Goal: Information Seeking & Learning: Find specific fact

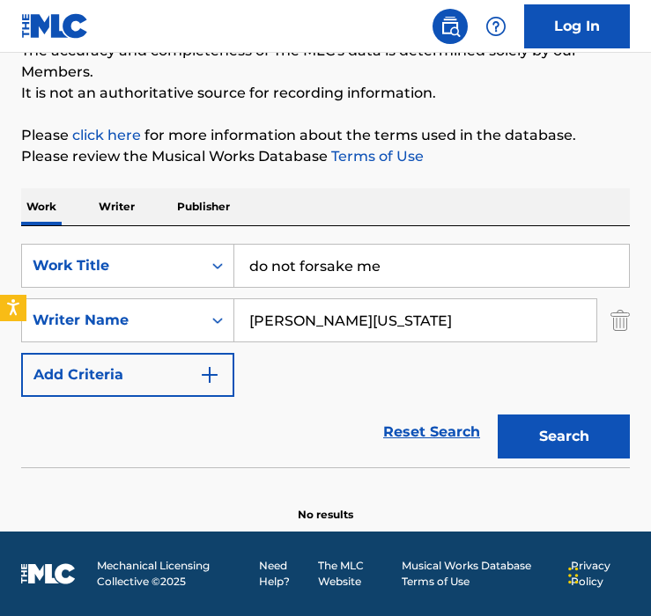
click at [416, 296] on div "SearchWithCriteriaa5d10b9b-26b4-44af-b810-c73a0993da3b Work Title do not forsak…" at bounding box center [325, 320] width 608 height 153
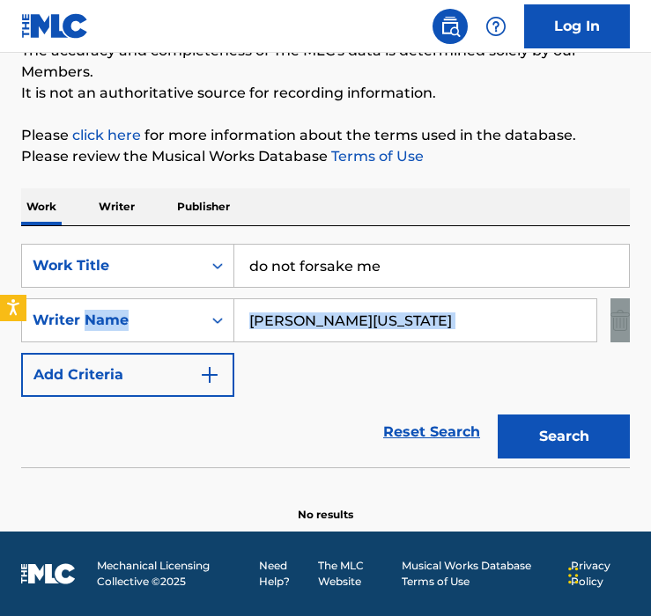
click at [416, 296] on div "SearchWithCriteriaa5d10b9b-26b4-44af-b810-c73a0993da3b Work Title do not forsak…" at bounding box center [325, 320] width 608 height 153
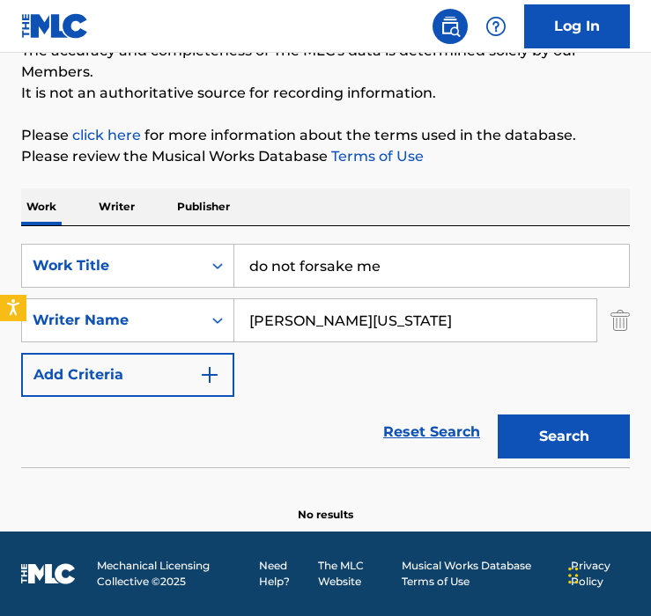
click at [416, 308] on input "[PERSON_NAME][US_STATE]" at bounding box center [415, 320] width 362 height 42
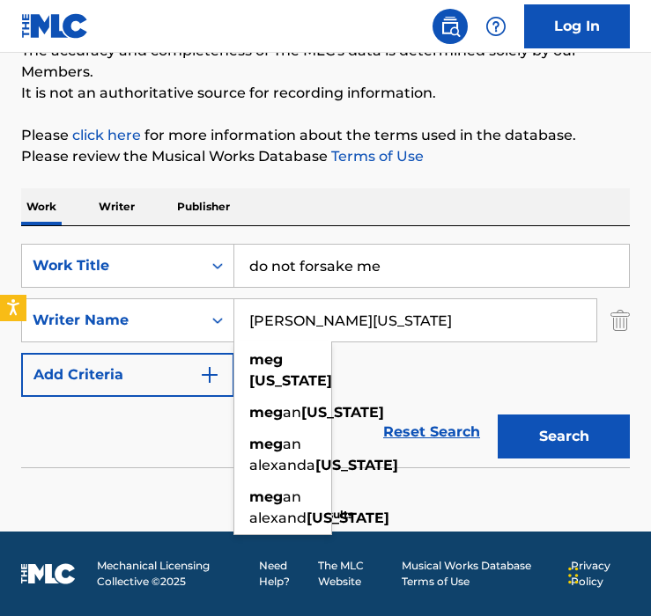
paste input "[PERSON_NAME]"
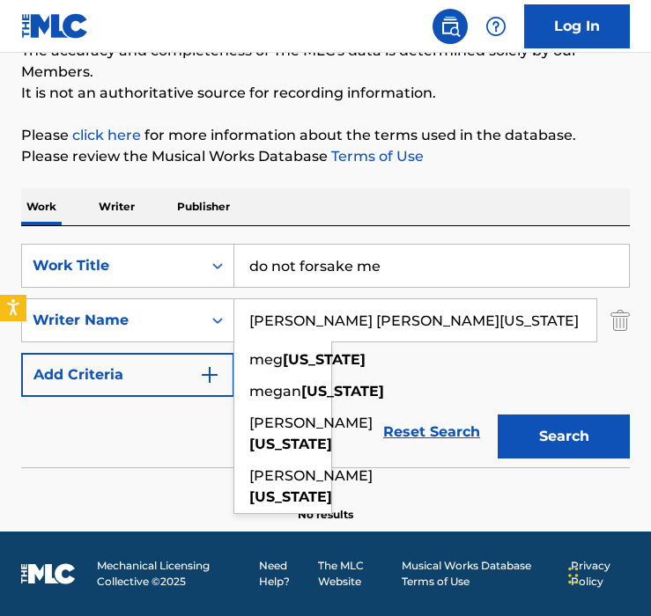
click at [497, 415] on button "Search" at bounding box center [563, 437] width 132 height 44
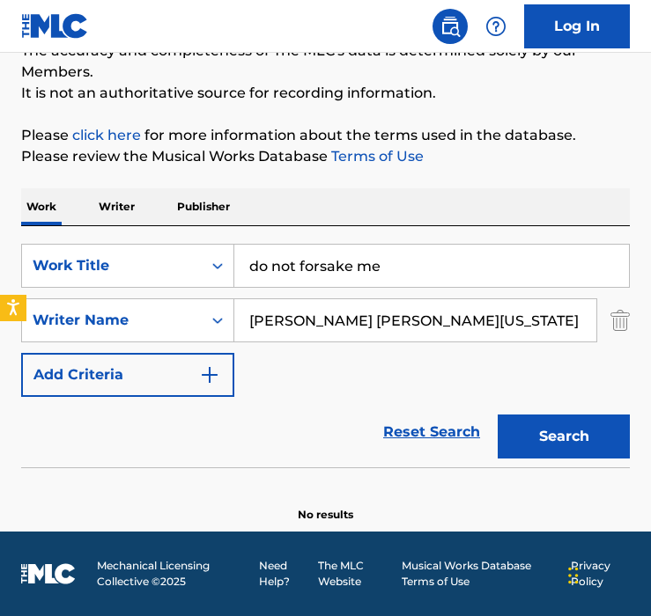
paste input "[PERSON_NAME]"
click at [452, 322] on input "[PERSON_NAME] [PERSON_NAME]" at bounding box center [415, 320] width 362 height 42
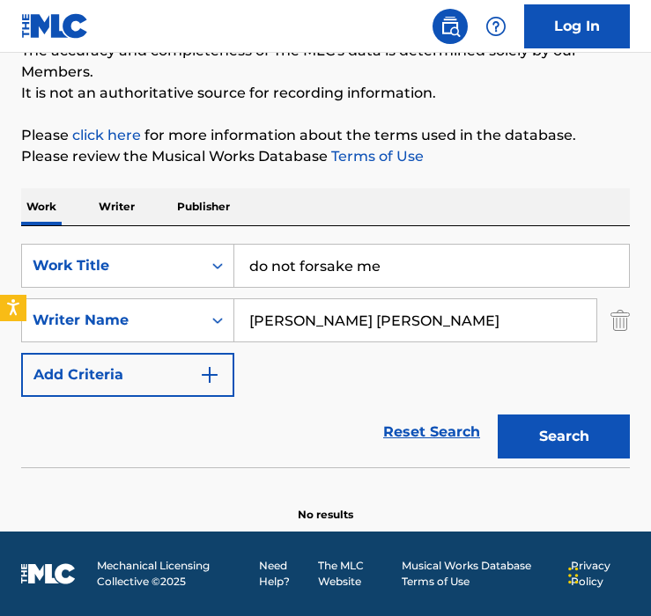
paste input "Search Form"
type input "[PERSON_NAME]"
drag, startPoint x: 432, startPoint y: 264, endPoint x: -53, endPoint y: 222, distance: 486.9
click at [0, 222] on html "Accessibility Screen-Reader Guide, Feedback, and Issue Reporting | New window L…" at bounding box center [325, 148] width 651 height 616
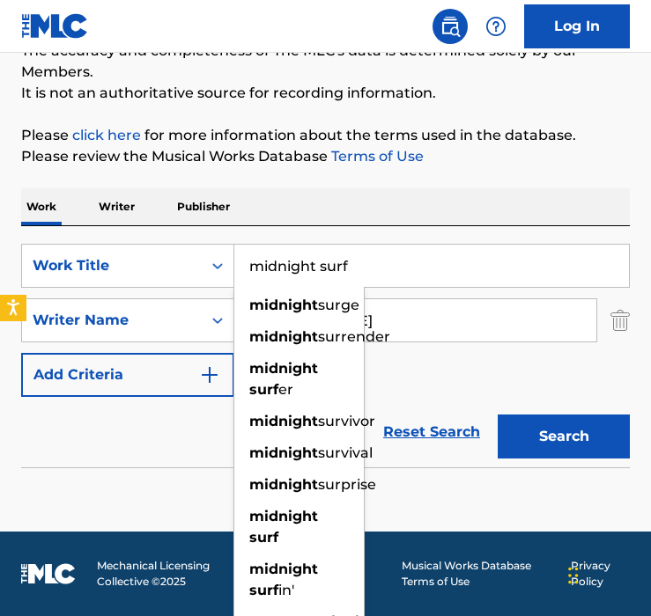
type input "midnight surf"
click at [497, 415] on button "Search" at bounding box center [563, 437] width 132 height 44
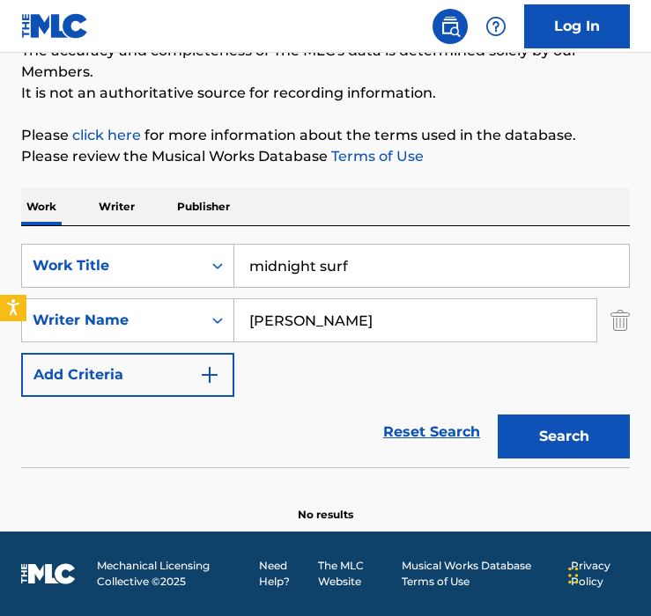
click at [323, 439] on div "Reset Search Search" at bounding box center [325, 432] width 608 height 70
drag, startPoint x: 362, startPoint y: 312, endPoint x: -52, endPoint y: 299, distance: 413.9
click at [0, 299] on html "Accessibility Screen-Reader Guide, Feedback, and Issue Reporting | New window L…" at bounding box center [325, 148] width 651 height 616
paste input "KHEROUFI DEA"
type input "[PERSON_NAME]"
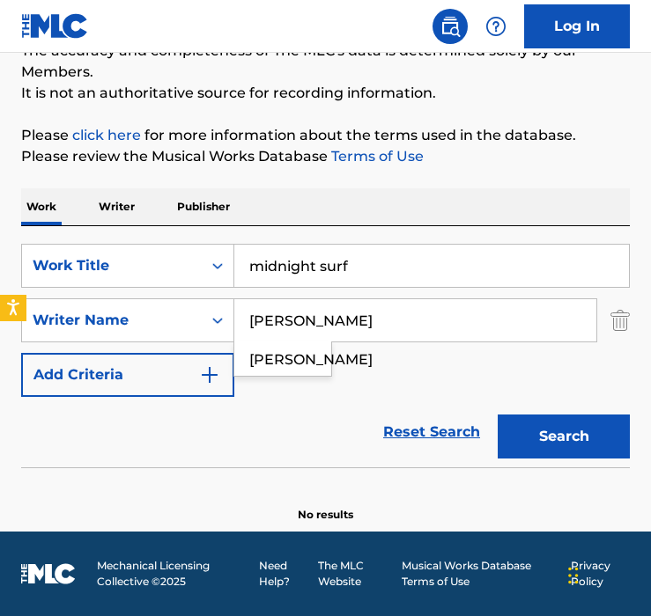
click at [497, 415] on button "Search" at bounding box center [563, 437] width 132 height 44
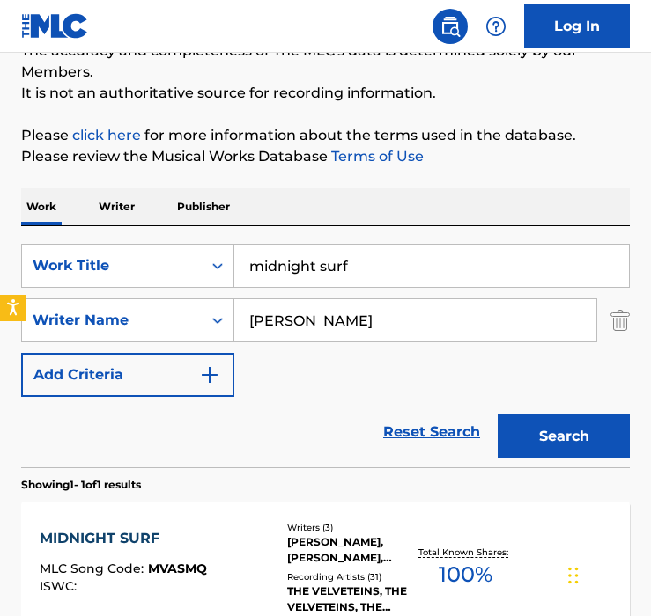
scroll to position [354, 0]
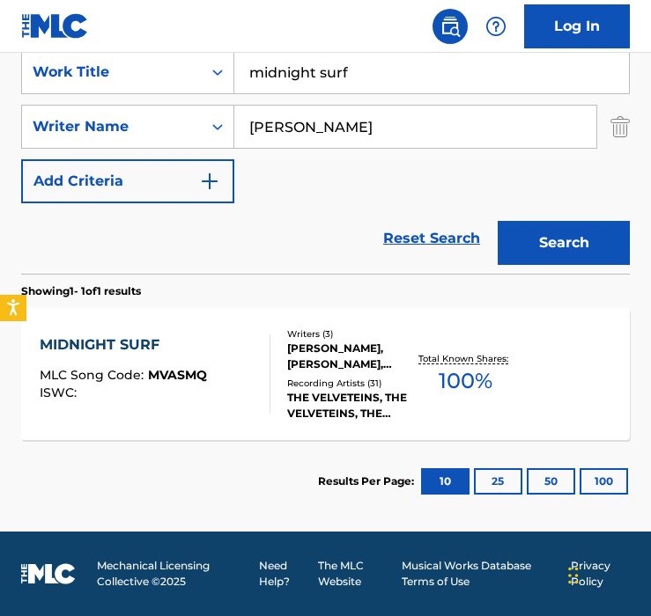
click at [332, 374] on div "Writers ( 3 ) [PERSON_NAME], [PERSON_NAME], [PERSON_NAME] MORPHY Recording Arti…" at bounding box center [342, 374] width 144 height 94
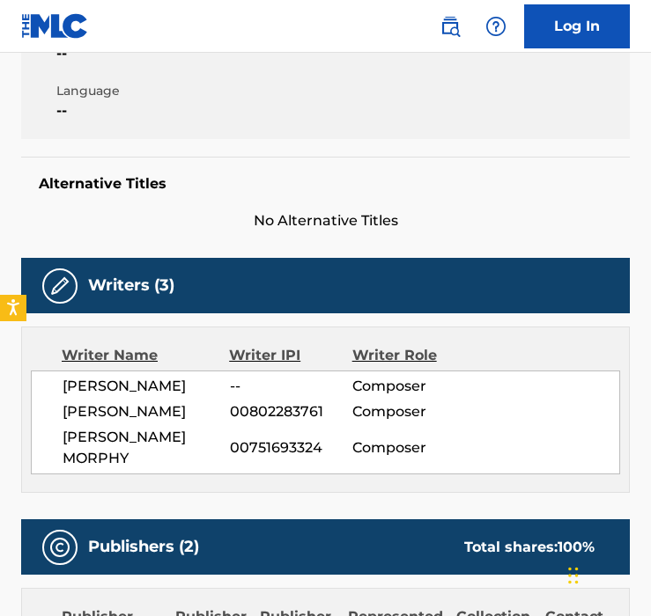
scroll to position [382, 0]
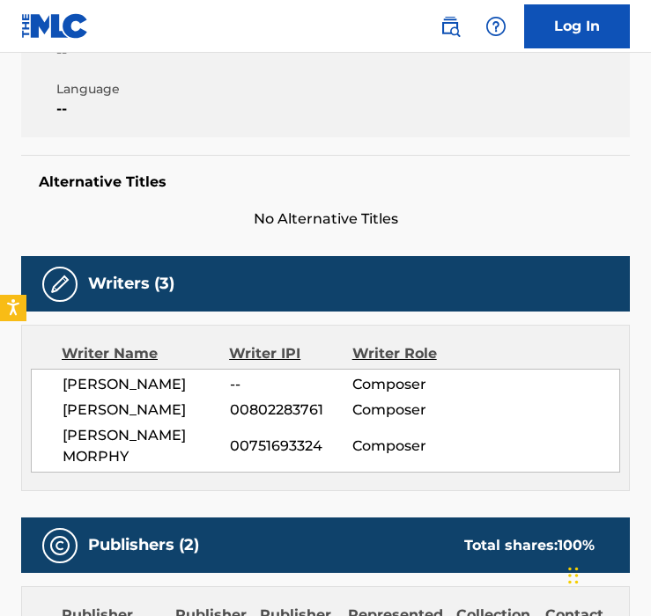
click at [156, 464] on span "[PERSON_NAME] MORPHY" at bounding box center [146, 446] width 167 height 42
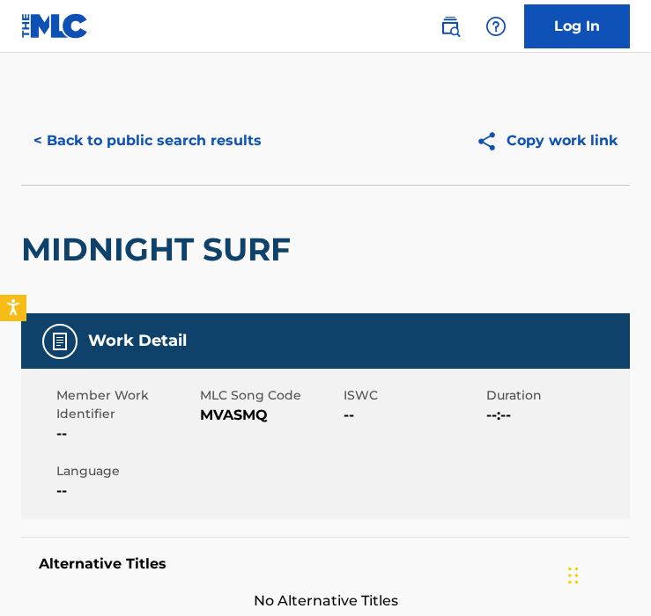
click at [152, 154] on button "< Back to public search results" at bounding box center [147, 141] width 253 height 44
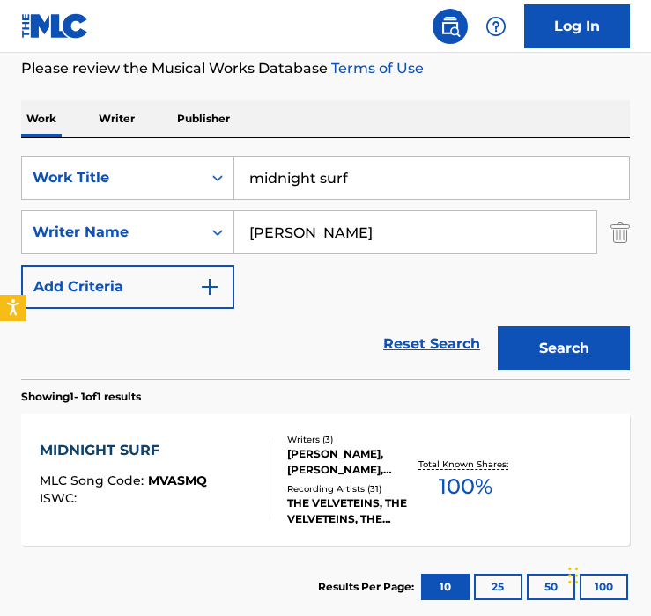
scroll to position [246, 0]
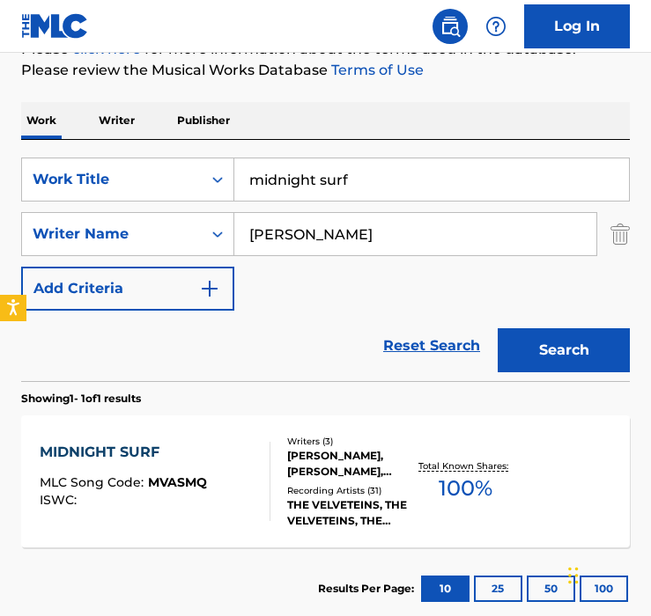
click at [276, 458] on div "Writers ( 3 ) [PERSON_NAME], [PERSON_NAME], [PERSON_NAME] MORPHY Recording Arti…" at bounding box center [342, 482] width 144 height 94
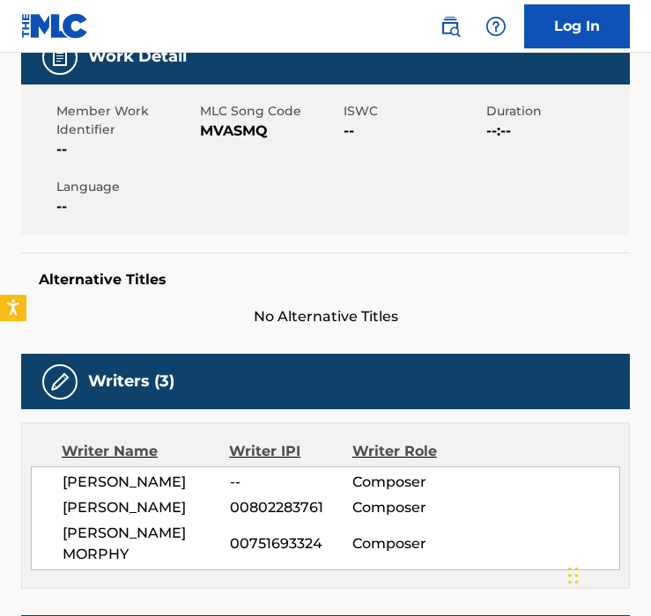
scroll to position [335, 0]
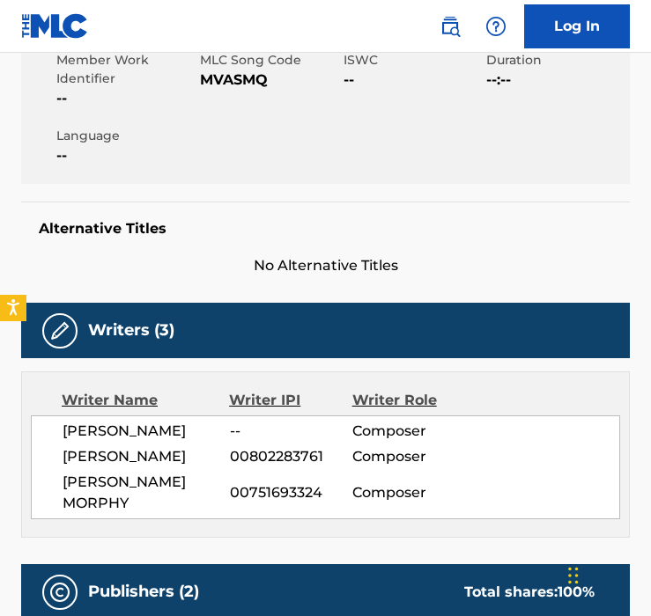
click at [115, 430] on span "[PERSON_NAME]" at bounding box center [146, 431] width 167 height 21
copy div "[PERSON_NAME]"
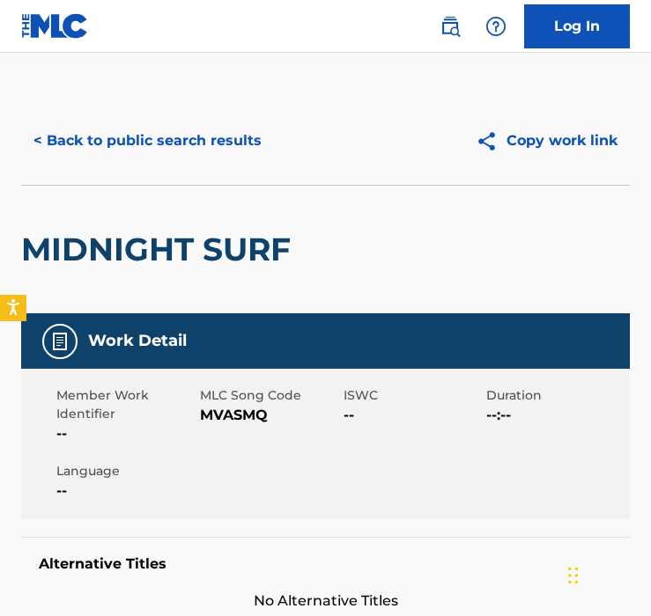
click at [145, 114] on div "< Back to public search results Copy work link" at bounding box center [325, 141] width 608 height 88
click at [145, 134] on button "< Back to public search results" at bounding box center [147, 141] width 253 height 44
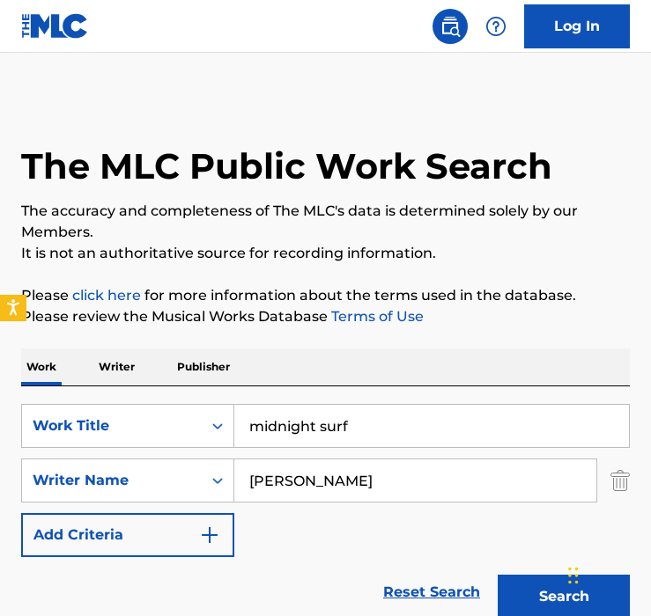
scroll to position [246, 0]
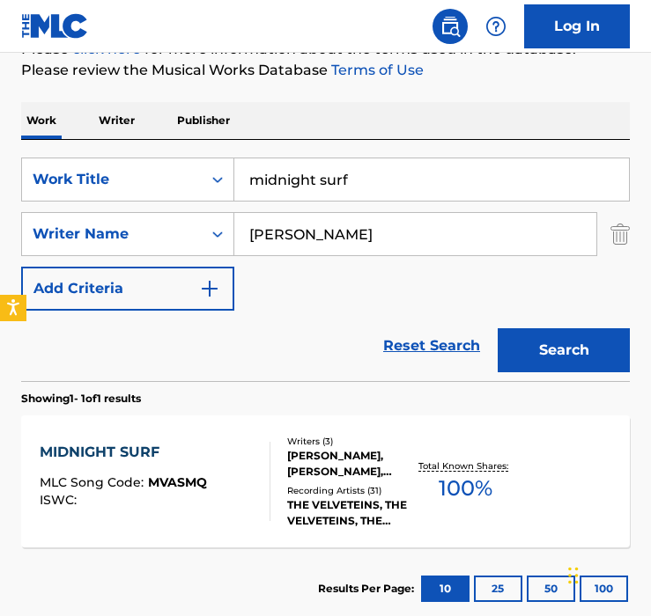
drag, startPoint x: 199, startPoint y: 171, endPoint x: -130, endPoint y: 53, distance: 349.7
click at [0, 53] on html "Accessibility Screen-Reader Guide, Feedback, and Issue Reporting | New window L…" at bounding box center [325, 62] width 651 height 616
paste input "[PERSON_NAME] [PERSON_NAME]"
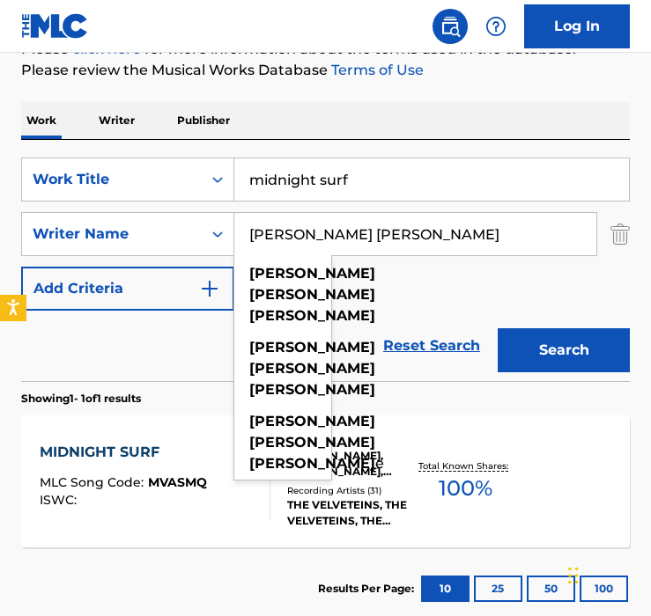
type input "[PERSON_NAME] [PERSON_NAME]"
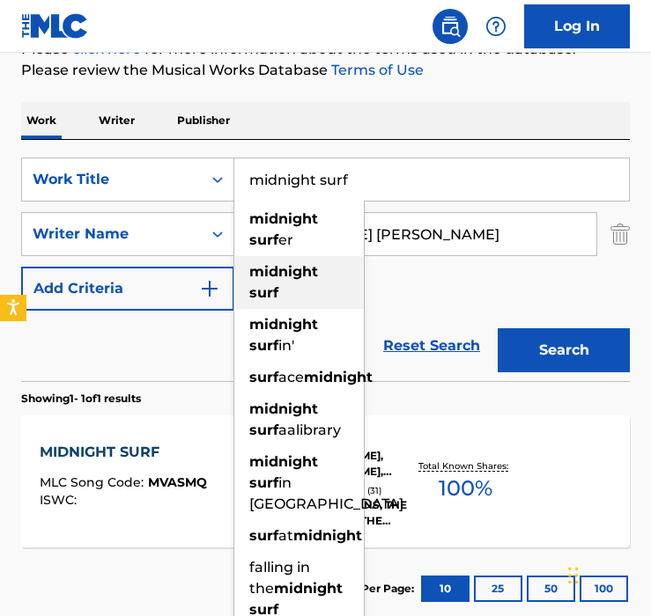
drag, startPoint x: 351, startPoint y: 168, endPoint x: 636, endPoint y: 333, distance: 328.5
click at [636, 333] on div "The MLC Public Work Search The accuracy and completeness of The MLC's data is d…" at bounding box center [325, 240] width 651 height 780
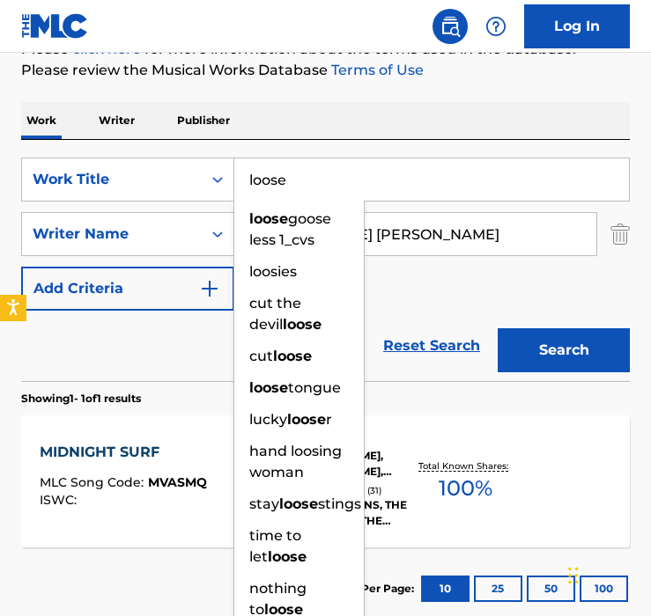
type input "loose"
click at [497, 328] on button "Search" at bounding box center [563, 350] width 132 height 44
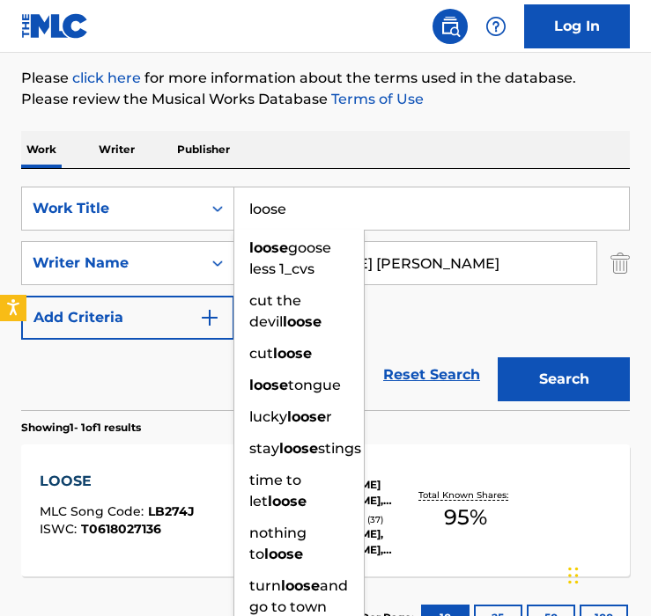
click at [159, 380] on div "Reset Search Search" at bounding box center [325, 375] width 608 height 70
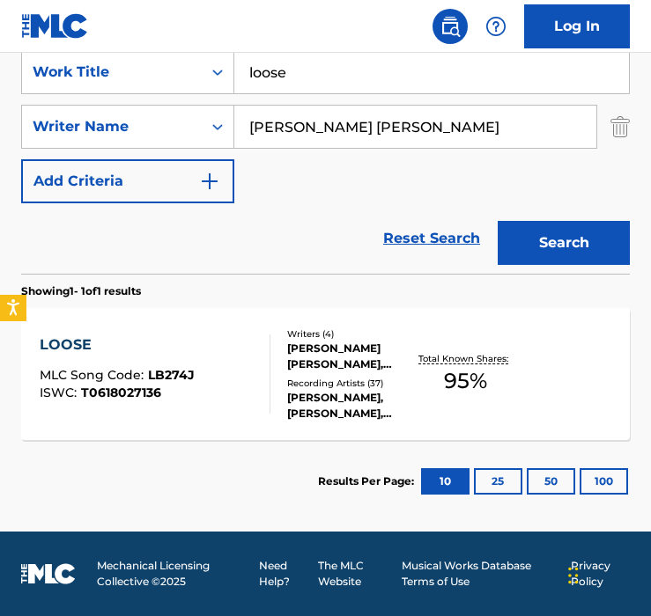
click at [159, 379] on span "LB274J" at bounding box center [171, 375] width 47 height 16
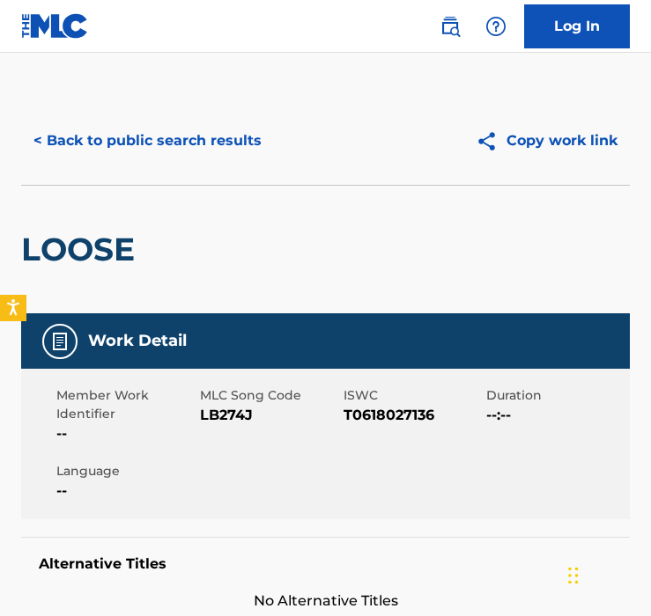
click at [232, 414] on span "LB274J" at bounding box center [269, 415] width 139 height 21
copy span "LB274J"
click at [120, 124] on button "< Back to public search results" at bounding box center [147, 141] width 253 height 44
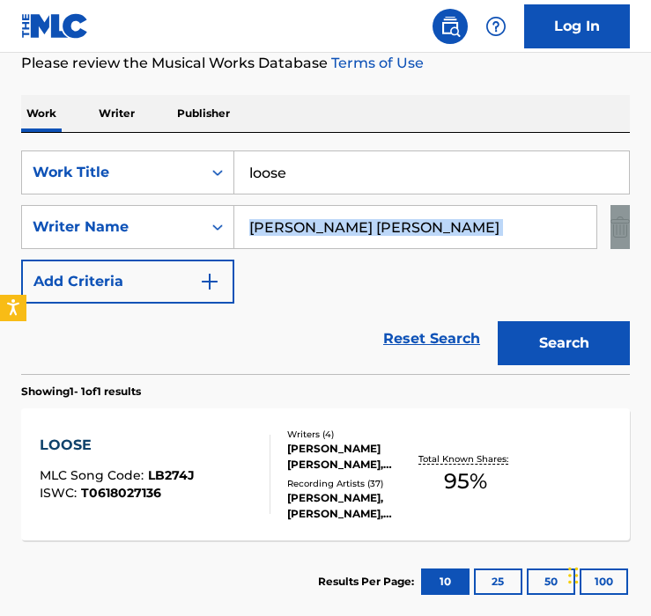
drag, startPoint x: 509, startPoint y: 254, endPoint x: 506, endPoint y: 242, distance: 12.6
click at [506, 242] on div "SearchWithCriteriaa5d10b9b-26b4-44af-b810-c73a0993da3b Work Title loose SearchW…" at bounding box center [325, 227] width 608 height 153
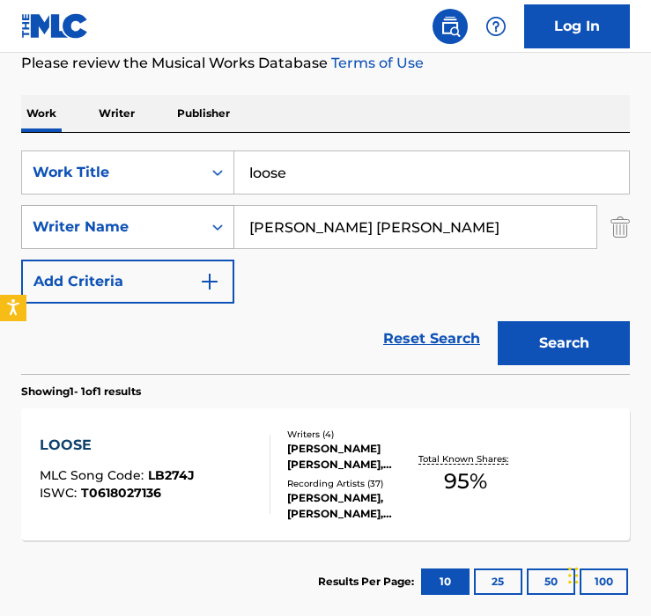
drag, startPoint x: 506, startPoint y: 242, endPoint x: 104, endPoint y: 214, distance: 403.3
click at [104, 214] on div "SearchWithCriteria9123d79f-c118-4cd1-b7f3-d4fefd2ccc90 Writer Name [PERSON_NAME…" at bounding box center [325, 227] width 608 height 44
paste input "Mind over Matter"
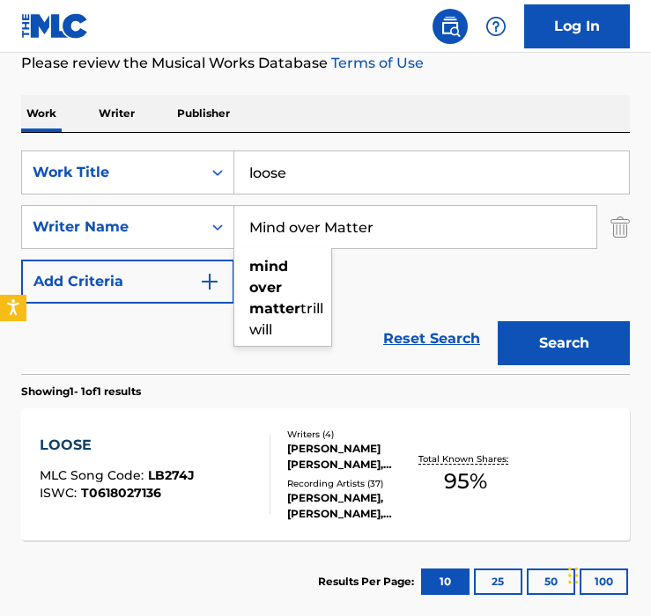
type input "Mind over Matter"
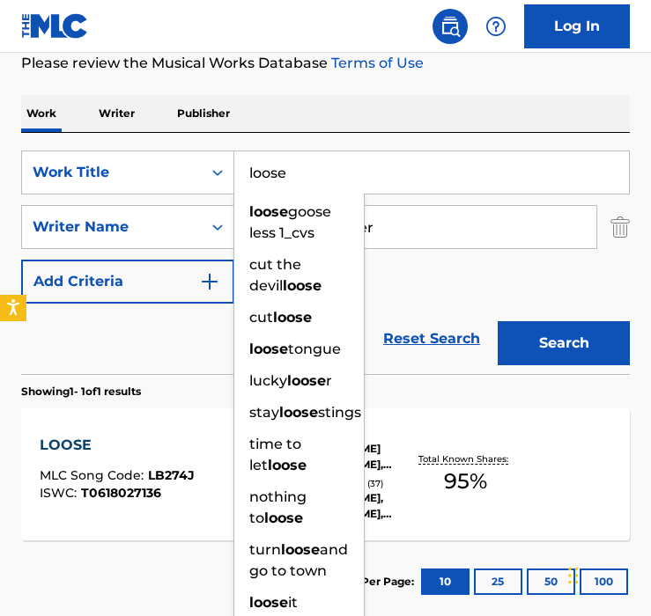
drag, startPoint x: 288, startPoint y: 159, endPoint x: 492, endPoint y: 301, distance: 248.6
click at [492, 301] on div "SearchWithCriteriaa5d10b9b-26b4-44af-b810-c73a0993da3b Work Title loose loose g…" at bounding box center [325, 227] width 608 height 153
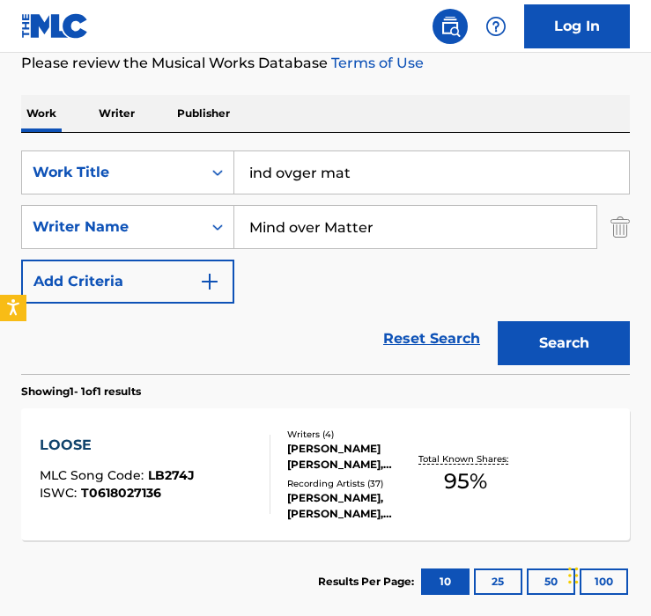
drag, startPoint x: 158, startPoint y: 170, endPoint x: -15, endPoint y: 170, distance: 173.4
click at [0, 170] on html "Accessibility Screen-Reader Guide, Feedback, and Issue Reporting | New window L…" at bounding box center [325, 54] width 651 height 616
paste input "Mind over Matter"
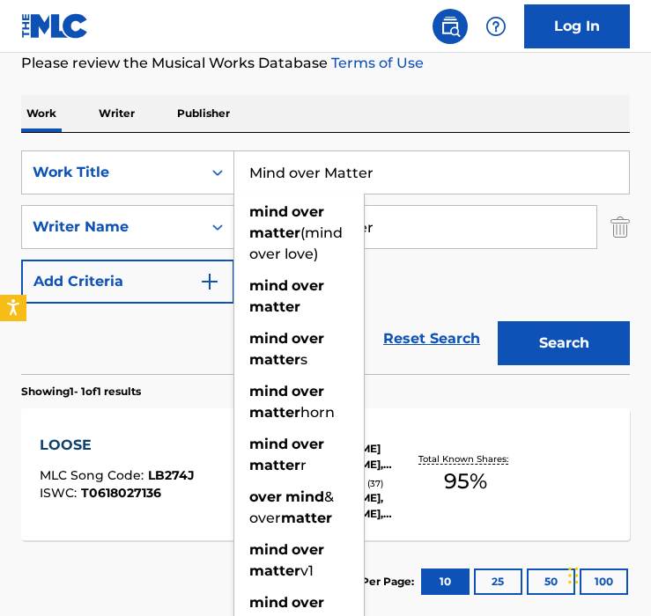
type input "Mind over Matter"
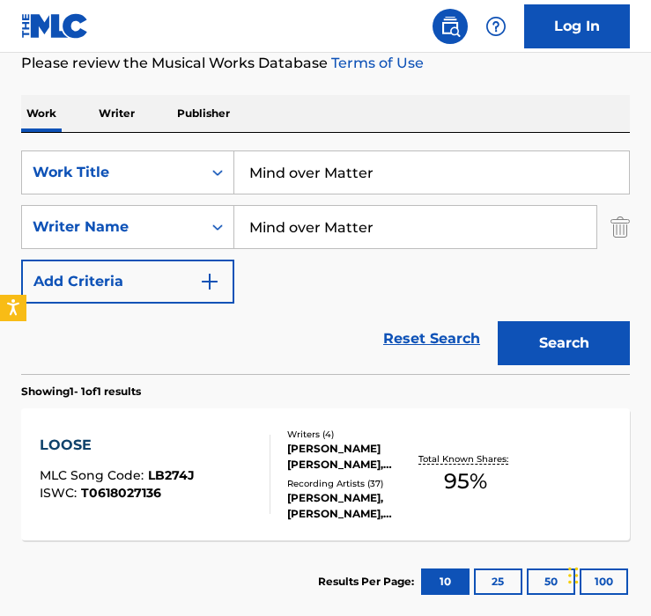
drag, startPoint x: 436, startPoint y: 224, endPoint x: -26, endPoint y: 224, distance: 462.1
click at [0, 224] on html "Accessibility Screen-Reader Guide, Feedback, and Issue Reporting | New window L…" at bounding box center [325, 54] width 651 height 616
paste input "[PERSON_NAME]"
click at [497, 321] on button "Search" at bounding box center [563, 343] width 132 height 44
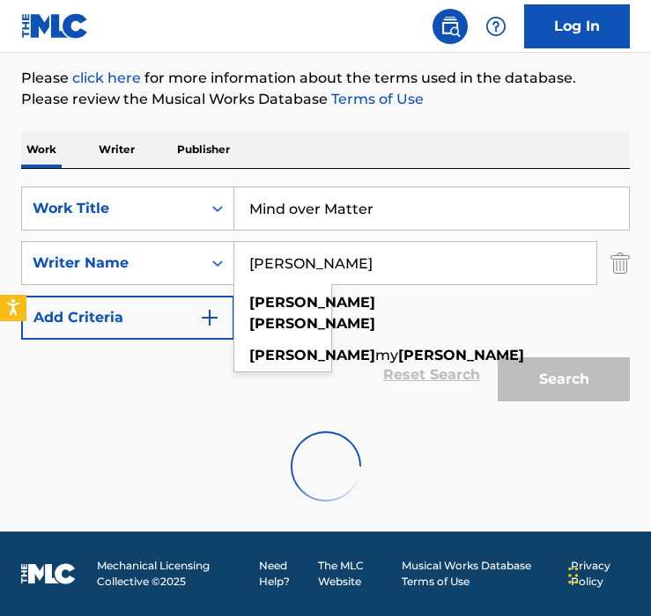
scroll to position [160, 0]
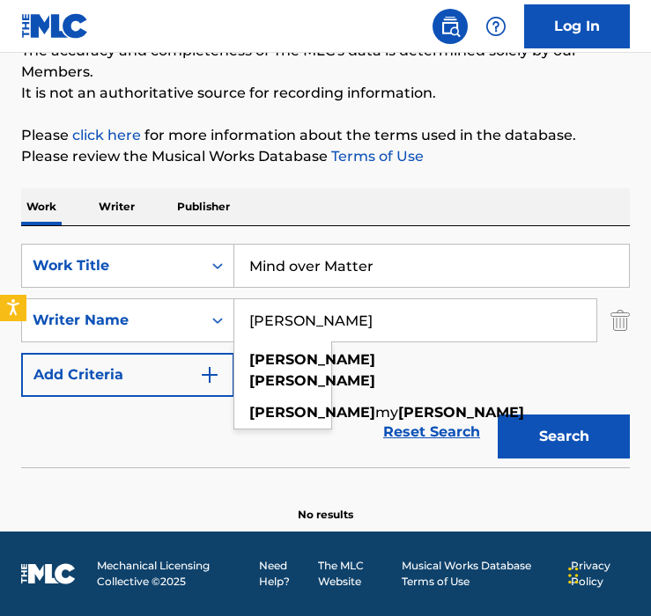
click at [107, 466] on div "Reset Search Search" at bounding box center [325, 432] width 608 height 70
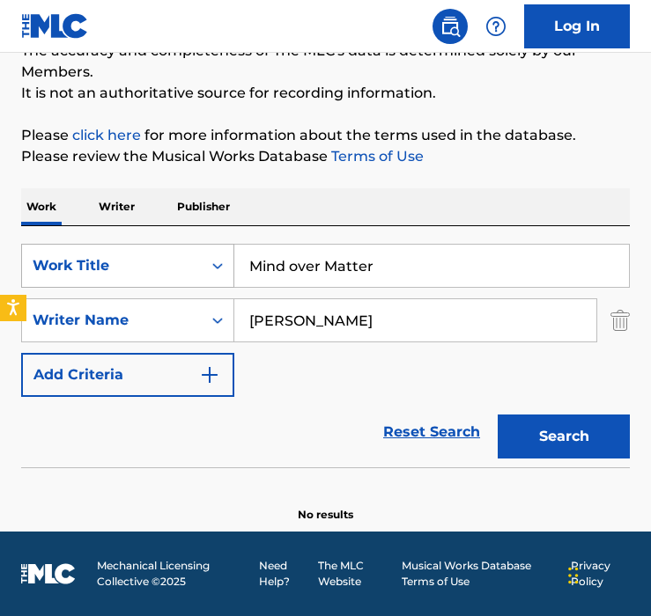
drag, startPoint x: 354, startPoint y: 336, endPoint x: 82, endPoint y: 272, distance: 279.5
click at [82, 272] on div "SearchWithCriteriaa5d10b9b-26b4-44af-b810-c73a0993da3b Work Title Mind over Mat…" at bounding box center [325, 320] width 608 height 153
paste input "[PERSON_NAME]"
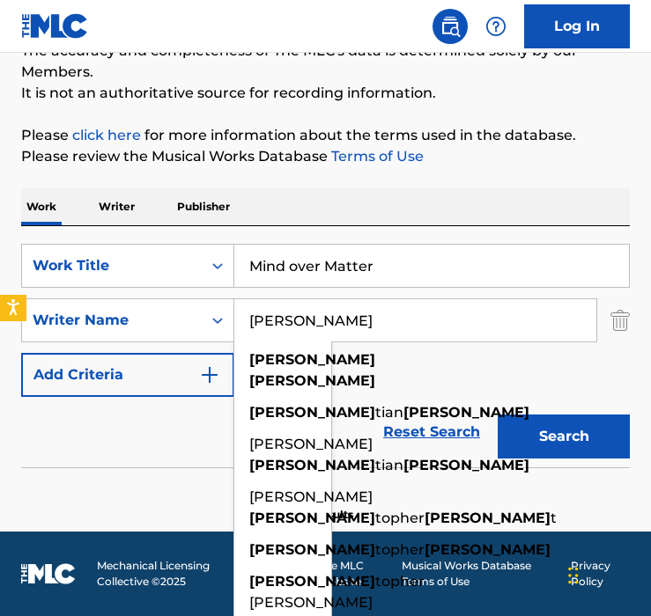
type input "[PERSON_NAME]"
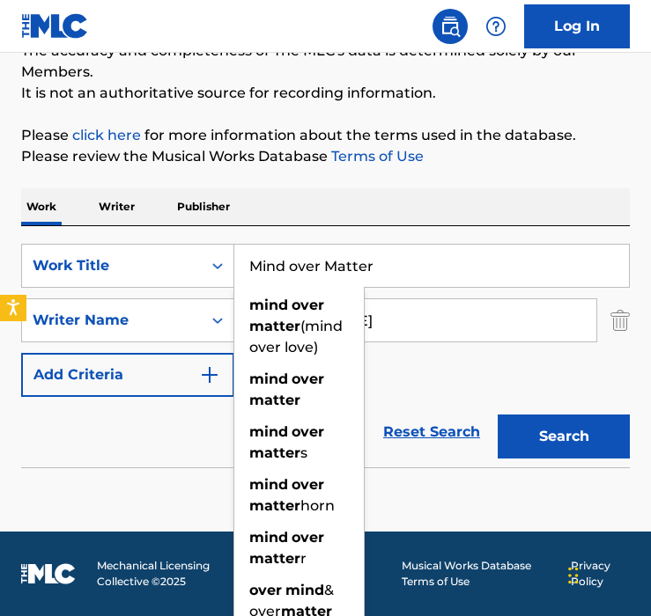
drag, startPoint x: 424, startPoint y: 256, endPoint x: -12, endPoint y: 256, distance: 436.6
click at [0, 256] on html "Accessibility Screen-Reader Guide, Feedback, and Issue Reporting | New window L…" at bounding box center [325, 148] width 651 height 616
click at [518, 250] on input "Mind over Matter" at bounding box center [431, 266] width 394 height 42
click at [510, 276] on input "Mind over Matter" at bounding box center [431, 266] width 394 height 42
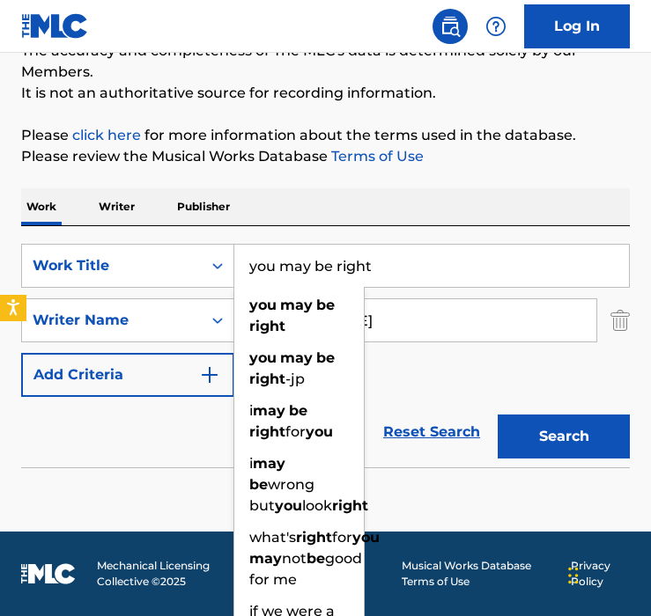
type input "you may be right"
click at [497, 415] on button "Search" at bounding box center [563, 437] width 132 height 44
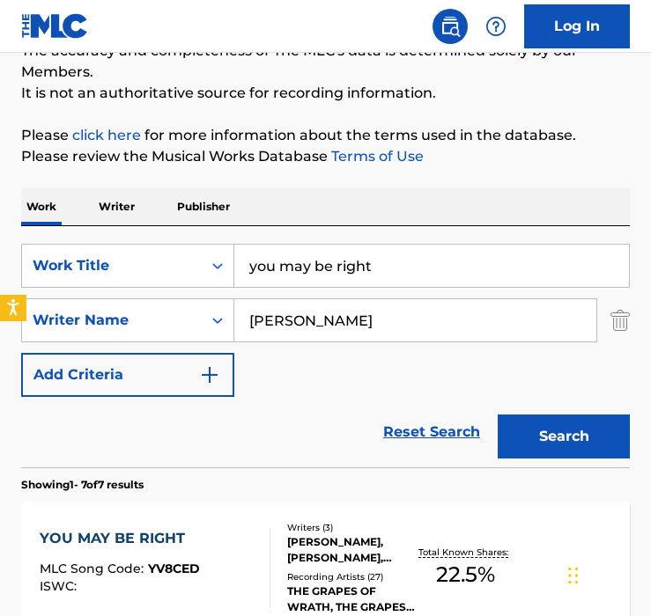
click at [337, 371] on div "SearchWithCriteriaa5d10b9b-26b4-44af-b810-c73a0993da3b Work Title you may be ri…" at bounding box center [325, 320] width 608 height 153
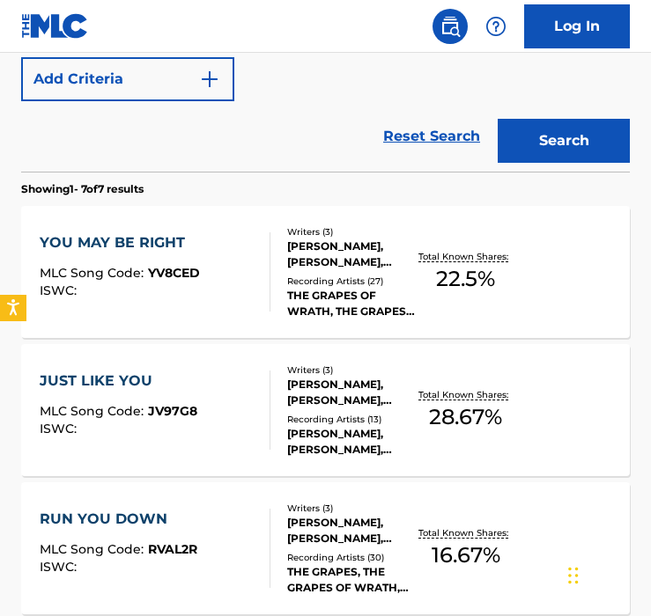
scroll to position [463, 0]
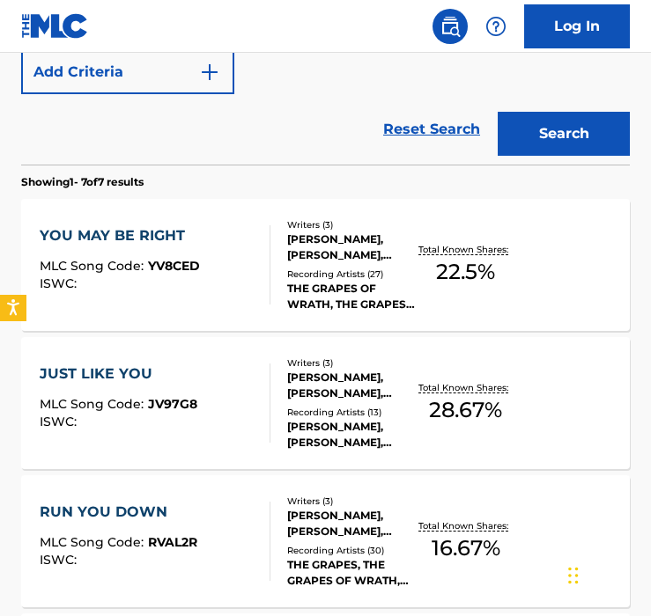
click at [281, 274] on div "Writers ( 3 ) [PERSON_NAME], [PERSON_NAME], [PERSON_NAME] Recording Artists ( 2…" at bounding box center [342, 265] width 144 height 94
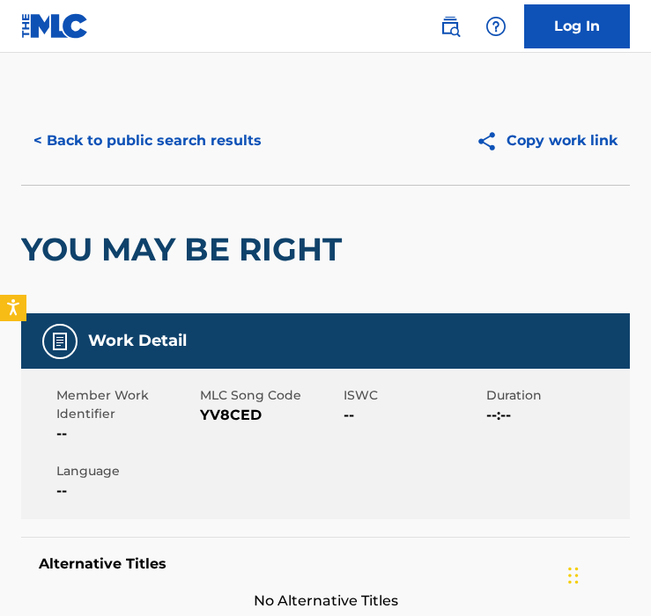
click at [115, 136] on button "< Back to public search results" at bounding box center [147, 141] width 253 height 44
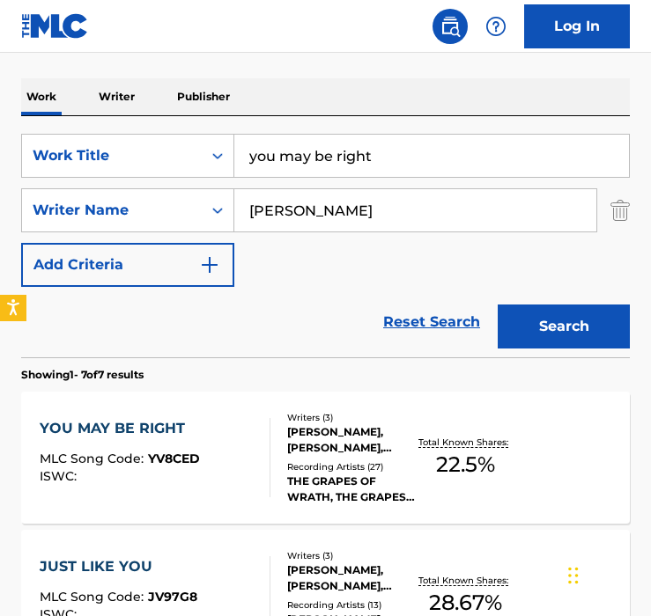
scroll to position [268, 0]
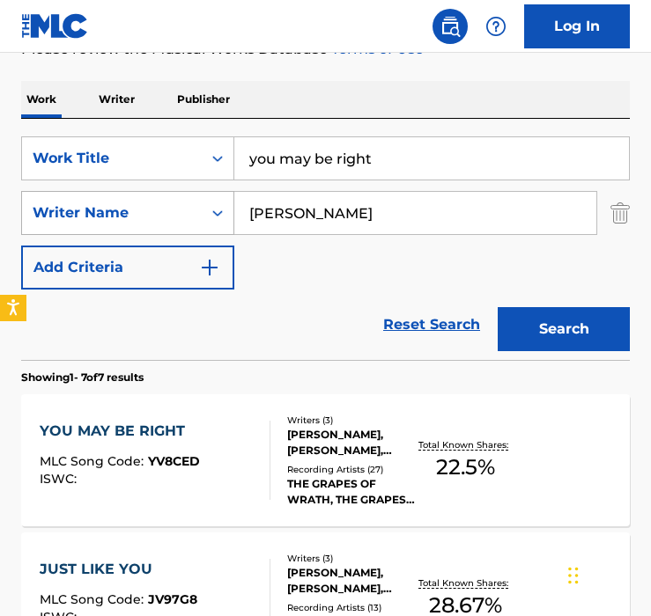
drag, startPoint x: 386, startPoint y: 209, endPoint x: 102, endPoint y: 215, distance: 283.5
click at [102, 215] on div "SearchWithCriteria9123d79f-c118-4cd1-b7f3-d4fefd2ccc90 Writer Name [PERSON_NAME]" at bounding box center [325, 213] width 608 height 44
paste input "[PERSON_NAME]"
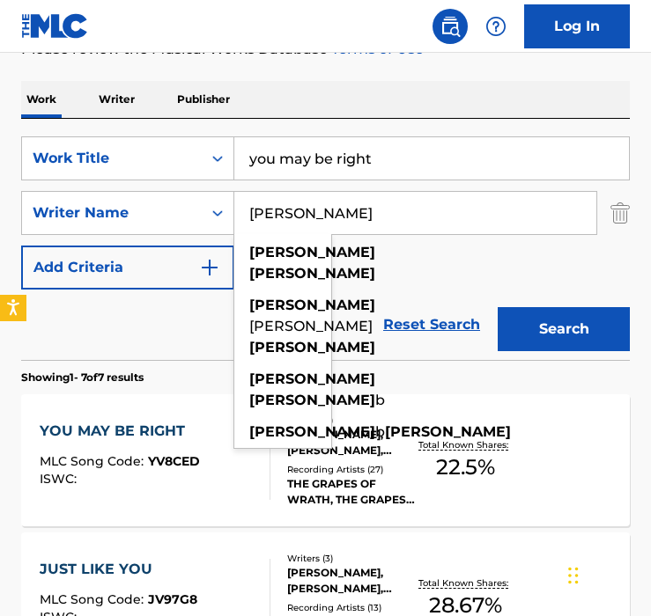
type input "[PERSON_NAME]"
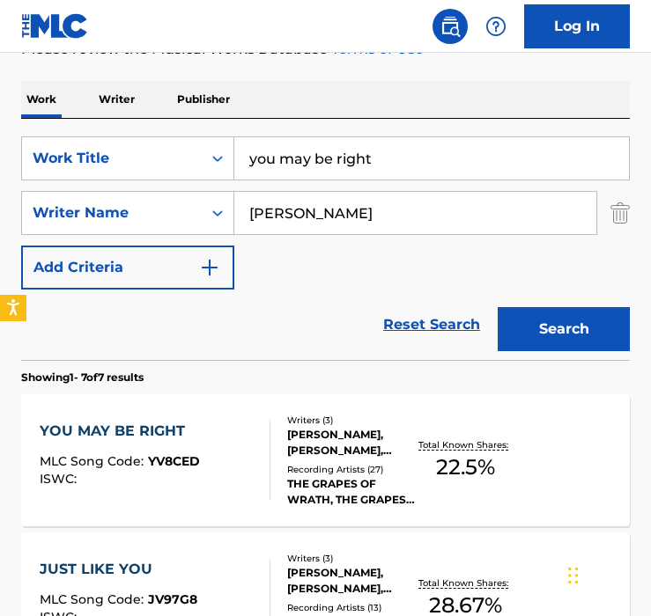
drag, startPoint x: 345, startPoint y: 156, endPoint x: -25, endPoint y: 102, distance: 373.6
click at [0, 102] on html "Accessibility Screen-Reader Guide, Feedback, and Issue Reporting | New window L…" at bounding box center [325, 40] width 651 height 616
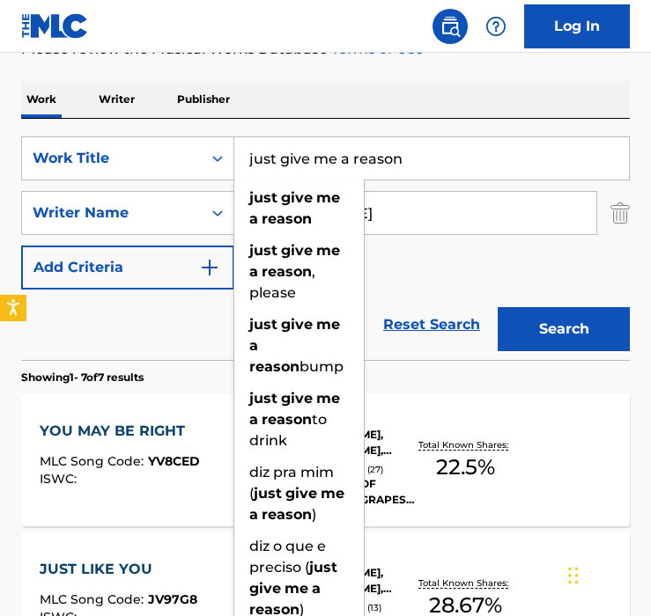
type input "just give me a reason"
click at [497, 307] on button "Search" at bounding box center [563, 329] width 132 height 44
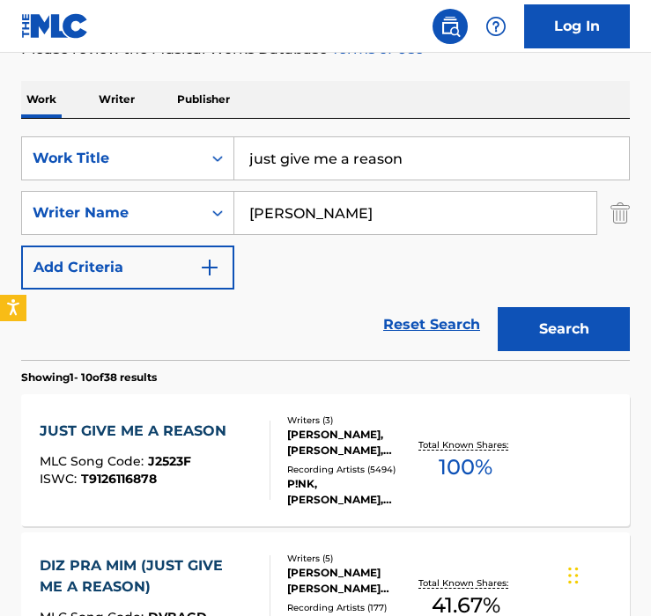
click at [264, 330] on div "Reset Search Search" at bounding box center [325, 325] width 608 height 70
click at [239, 455] on div "JUST GIVE ME A REASON MLC Song Code : J2523F ISWC : T9126116878" at bounding box center [156, 460] width 232 height 79
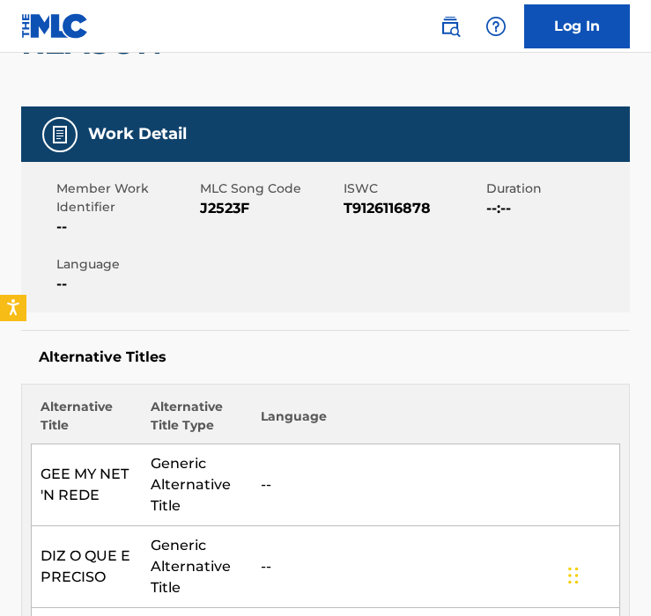
scroll to position [254, 0]
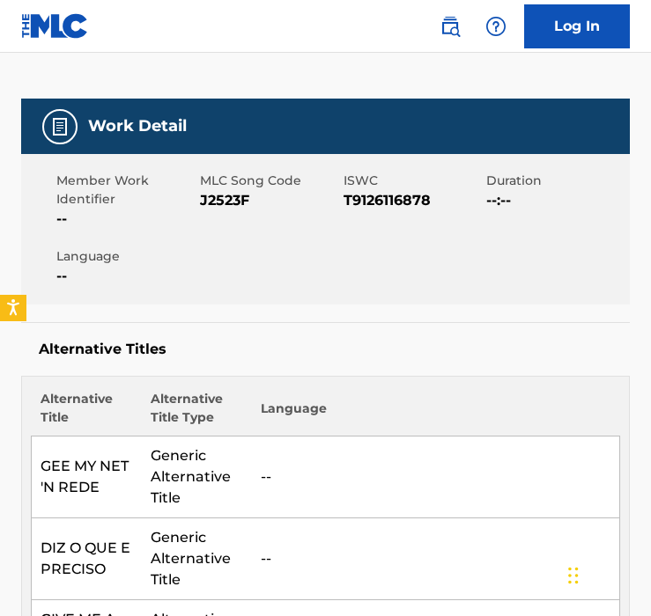
click at [212, 207] on span "J2523F" at bounding box center [269, 200] width 139 height 21
click at [241, 268] on div "Member Work Identifier -- MLC Song Code J2523F ISWC T9126116878 Duration --:-- …" at bounding box center [325, 229] width 608 height 151
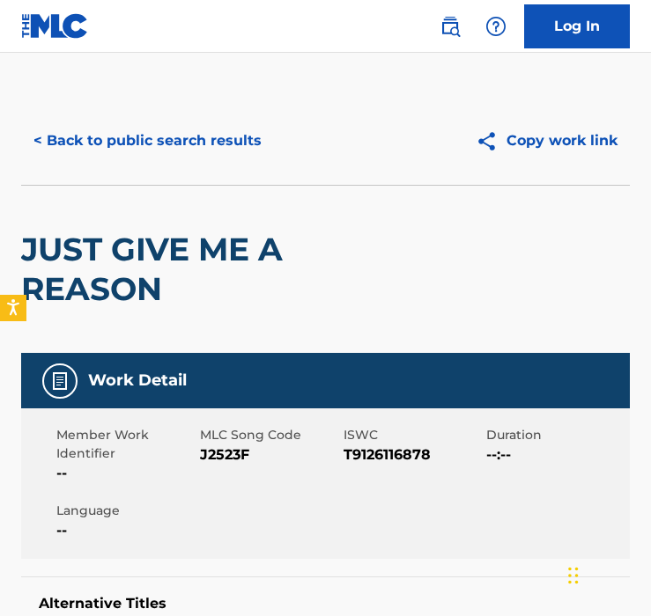
click at [169, 159] on button "< Back to public search results" at bounding box center [147, 141] width 253 height 44
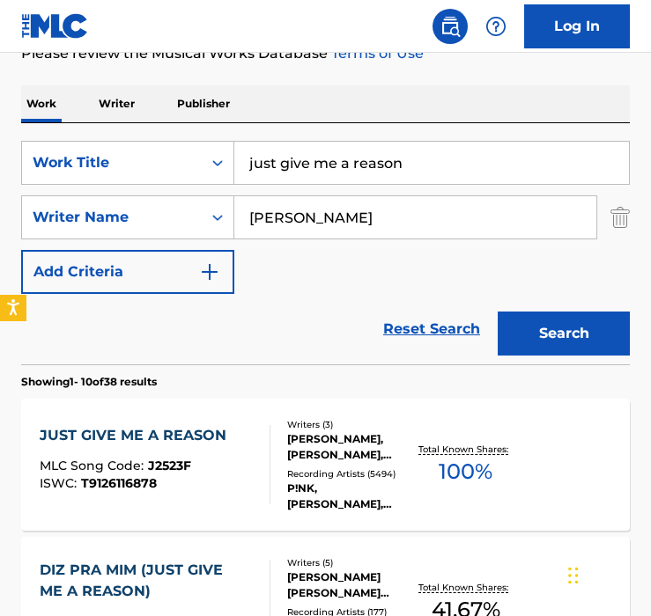
drag, startPoint x: 276, startPoint y: 163, endPoint x: -114, endPoint y: 112, distance: 394.2
click at [0, 112] on html "Accessibility Screen-Reader Guide, Feedback, and Issue Reporting | New window L…" at bounding box center [325, 45] width 651 height 616
paste input "Ma ba won so"
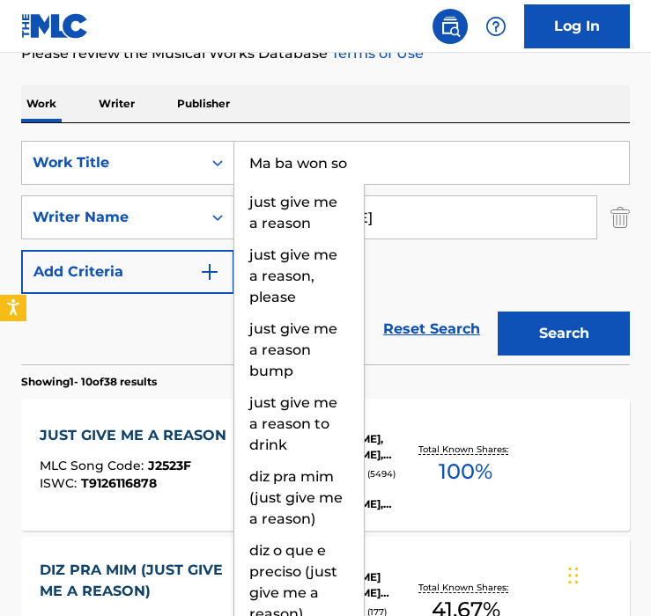
type input "Ma ba won so"
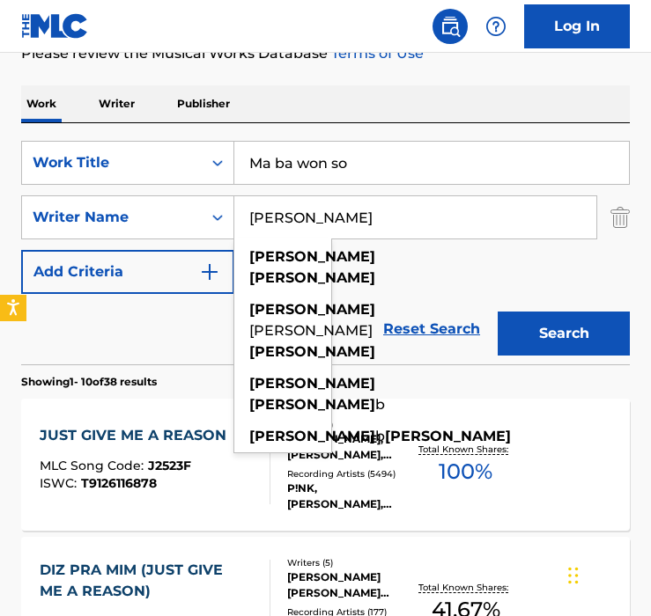
click at [385, 202] on input "[PERSON_NAME]" at bounding box center [415, 217] width 362 height 42
paste input "Search Form"
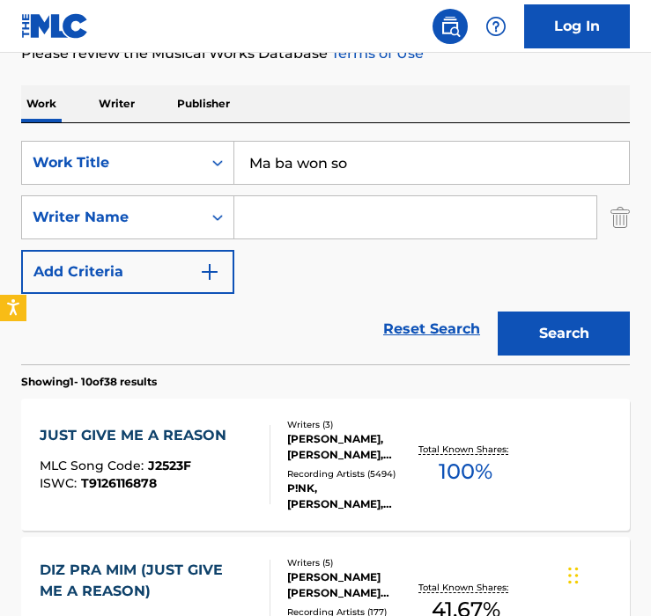
click at [497, 312] on button "Search" at bounding box center [563, 334] width 132 height 44
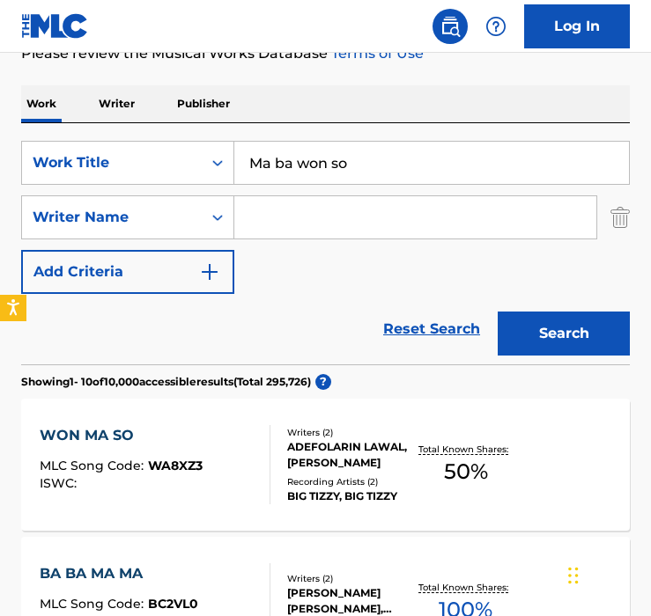
click at [335, 227] on input "Search Form" at bounding box center [415, 217] width 362 height 42
paste input "[PERSON_NAME]"
click at [497, 312] on button "Search" at bounding box center [563, 334] width 132 height 44
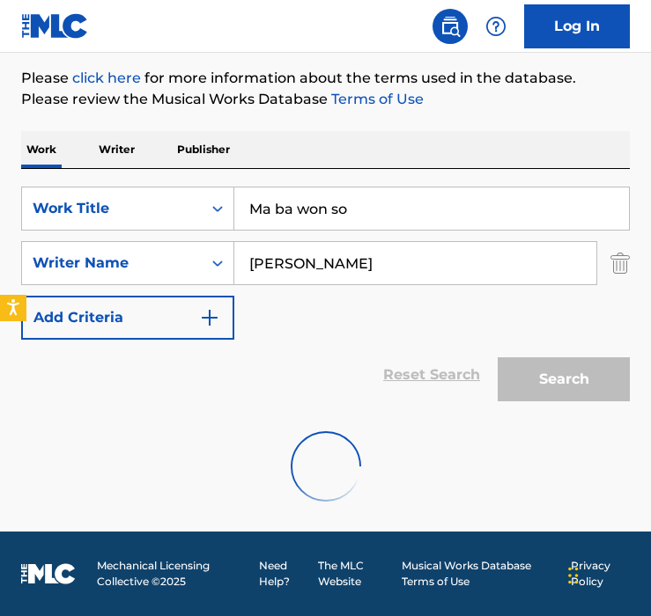
scroll to position [160, 0]
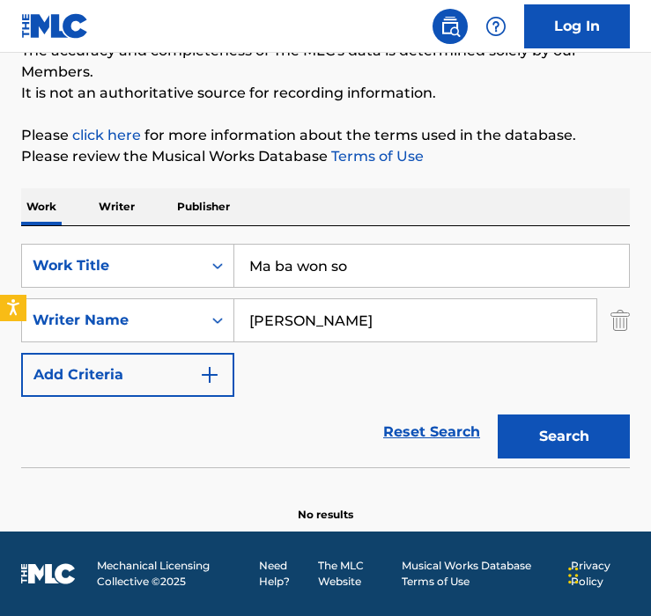
click at [366, 439] on div "Reset Search Search" at bounding box center [325, 432] width 608 height 70
click at [331, 427] on div "Reset Search Search" at bounding box center [325, 432] width 608 height 70
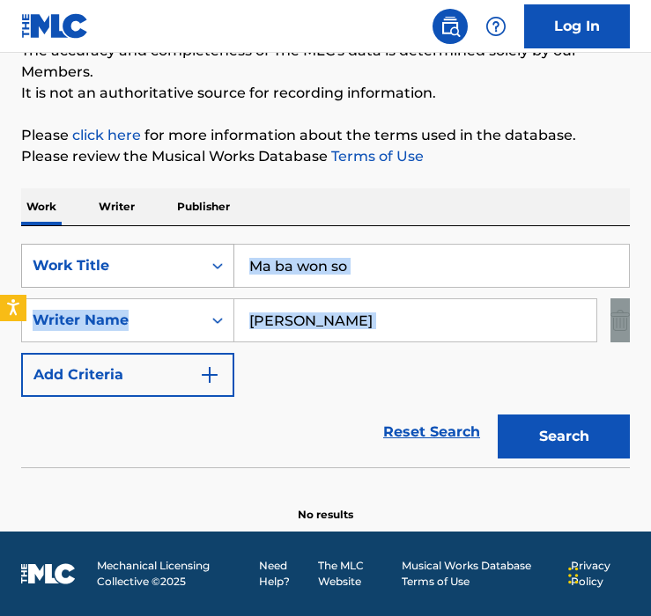
drag, startPoint x: 420, startPoint y: 345, endPoint x: 116, endPoint y: 269, distance: 313.0
click at [116, 269] on div "SearchWithCriteriaa5d10b9b-26b4-44af-b810-c73a0993da3b Work Title Ma ba won so …" at bounding box center [325, 320] width 608 height 153
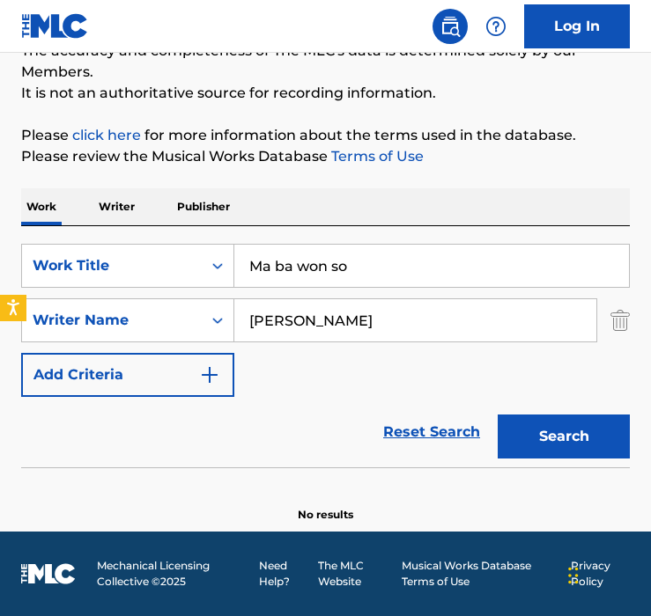
click at [333, 317] on input "[PERSON_NAME]" at bounding box center [415, 320] width 362 height 42
paste input "[PERSON_NAME]"
drag, startPoint x: 372, startPoint y: 317, endPoint x: -246, endPoint y: 210, distance: 628.1
click at [0, 210] on html "Accessibility Screen-Reader Guide, Feedback, and Issue Reporting | New window L…" at bounding box center [325, 148] width 651 height 616
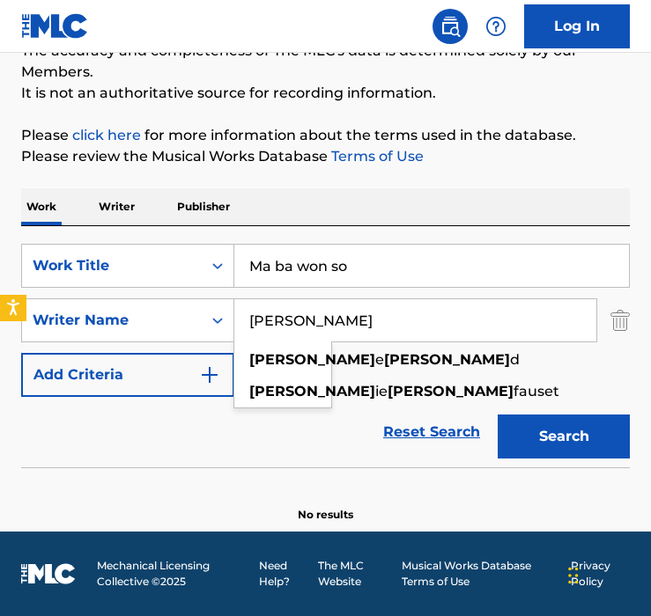
type input "[PERSON_NAME]"
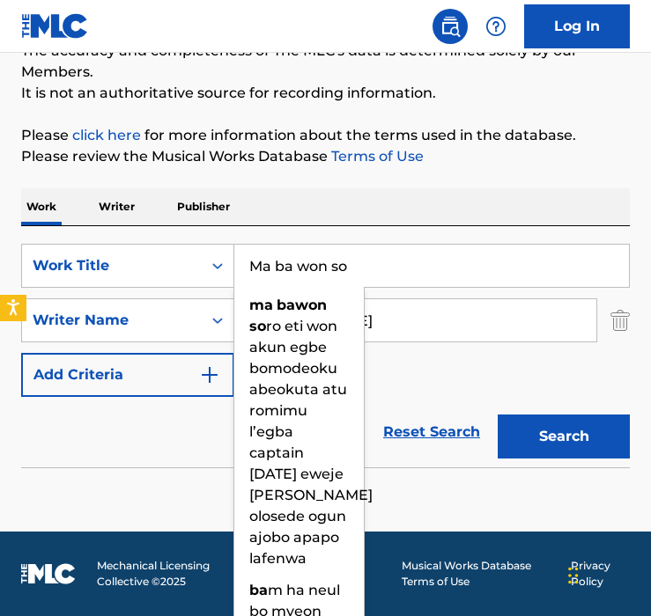
drag, startPoint x: 364, startPoint y: 276, endPoint x: 48, endPoint y: 242, distance: 317.9
click at [48, 242] on div "SearchWithCriteriaa5d10b9b-26b4-44af-b810-c73a0993da3b Work Title Ma ba won so …" at bounding box center [325, 346] width 608 height 241
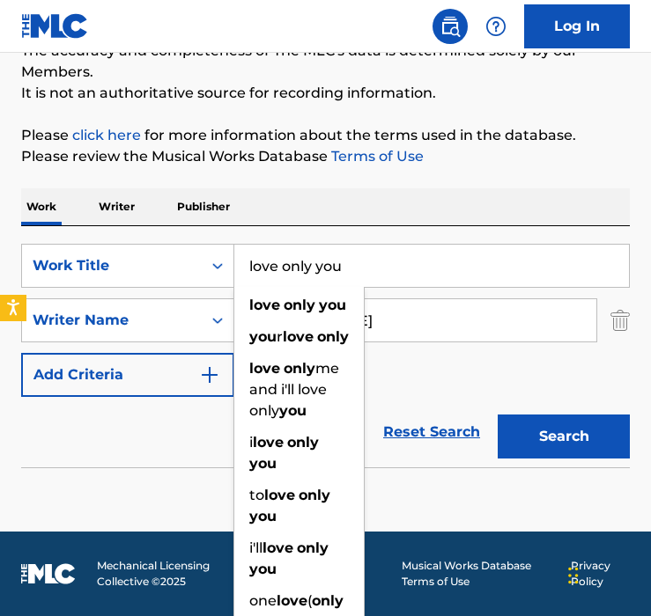
type input "love only you"
click at [497, 415] on button "Search" at bounding box center [563, 437] width 132 height 44
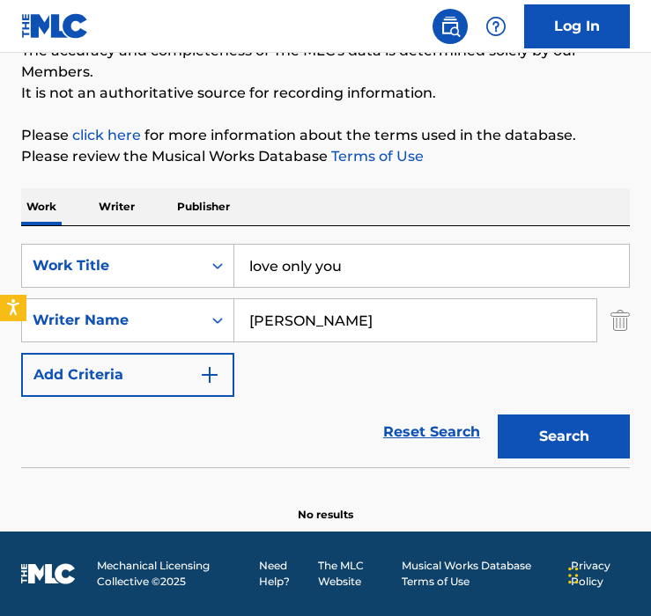
click at [261, 432] on div "Reset Search Search" at bounding box center [325, 432] width 608 height 70
click at [599, 426] on button "Search" at bounding box center [563, 437] width 132 height 44
click at [405, 331] on input "[PERSON_NAME]" at bounding box center [415, 320] width 362 height 42
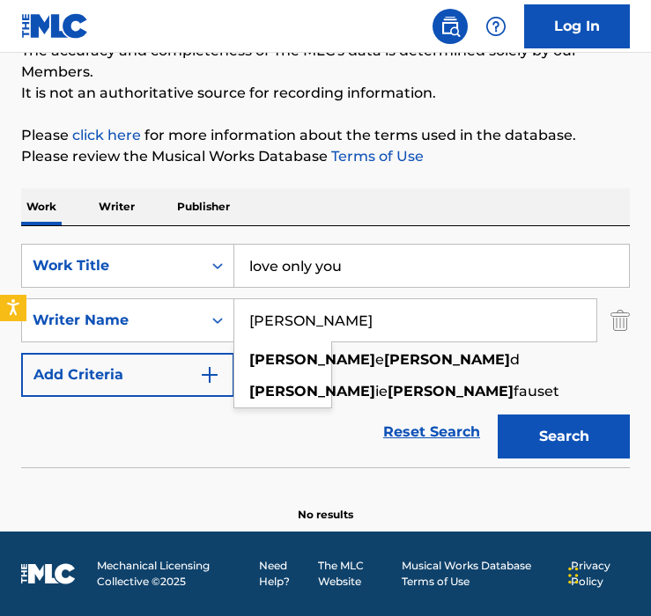
click at [394, 320] on input "[PERSON_NAME]" at bounding box center [415, 320] width 362 height 42
paste input "[PERSON_NAME] LoweDavid Spiegel"
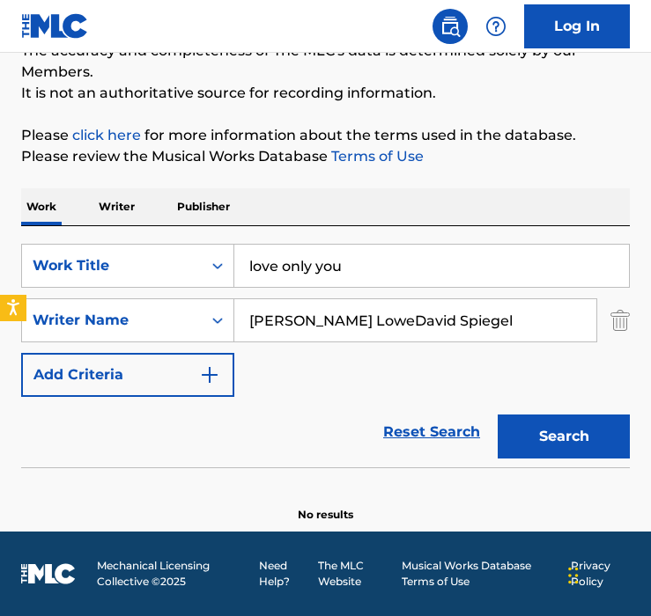
type input "[PERSON_NAME] LoweDavid Spiegel"
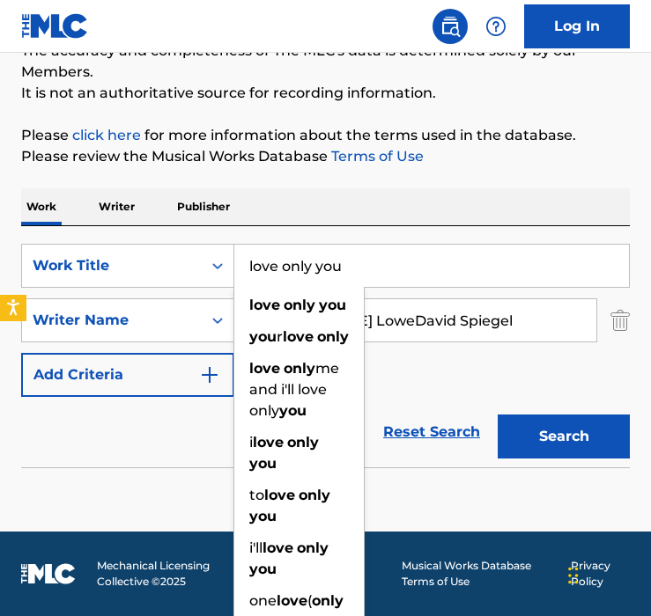
drag, startPoint x: 386, startPoint y: 265, endPoint x: -48, endPoint y: 265, distance: 434.0
click at [0, 265] on html "Accessibility Screen-Reader Guide, Feedback, and Issue Reporting | New window L…" at bounding box center [325, 148] width 651 height 616
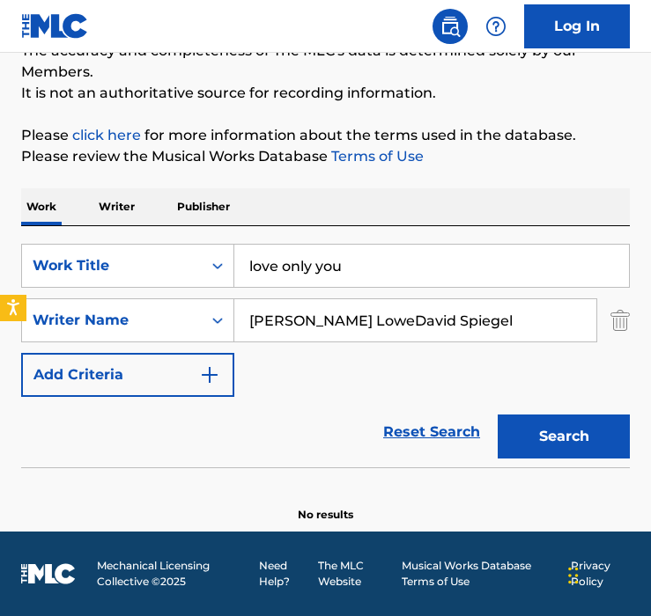
type input "o"
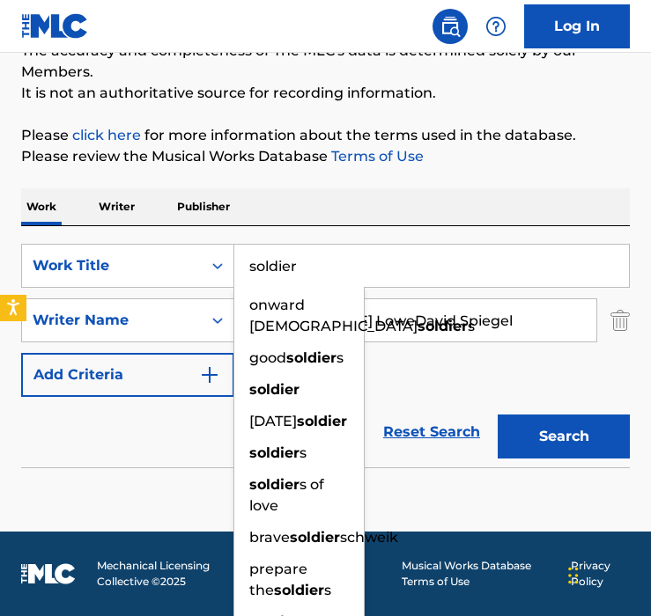
type input "soldier"
click at [268, 188] on div "Work Writer Publisher" at bounding box center [325, 206] width 608 height 37
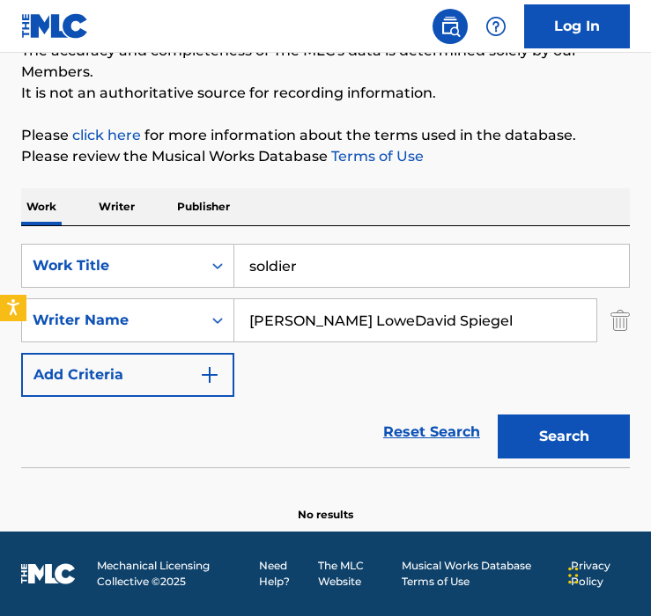
drag, startPoint x: 339, startPoint y: 319, endPoint x: 499, endPoint y: 326, distance: 160.4
click at [499, 326] on input "[PERSON_NAME] LoweDavid Spiegel" at bounding box center [415, 320] width 362 height 42
click at [520, 323] on input "[PERSON_NAME] LoweDavid Spiegel" at bounding box center [415, 320] width 362 height 42
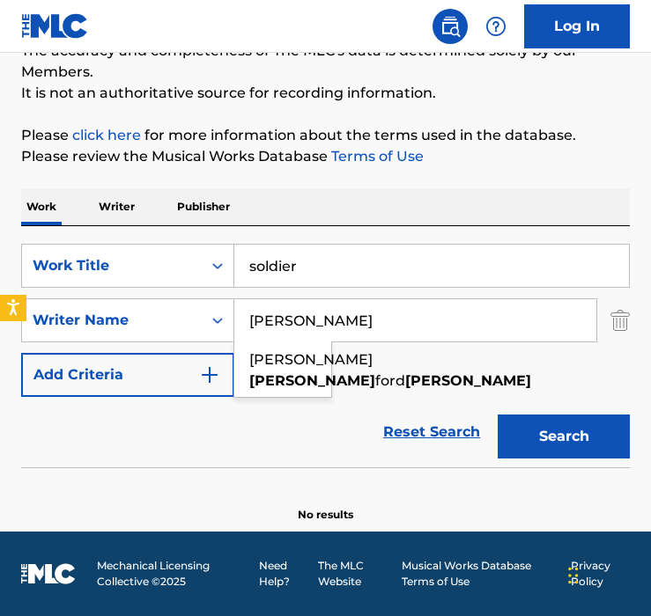
click at [497, 415] on button "Search" at bounding box center [563, 437] width 132 height 44
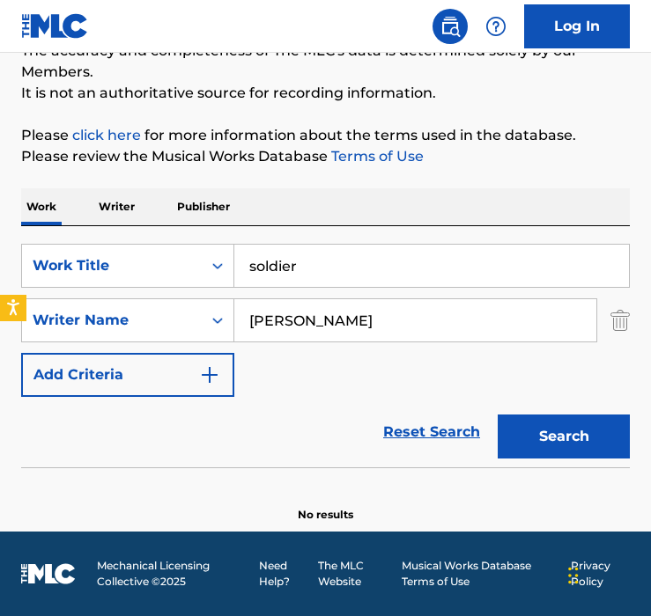
drag, startPoint x: 394, startPoint y: 321, endPoint x: -18, endPoint y: 321, distance: 412.9
click at [0, 321] on html "Accessibility Screen-Reader Guide, Feedback, and Issue Reporting | New window L…" at bounding box center [325, 148] width 651 height 616
paste input "[PERSON_NAME] Spieg"
drag, startPoint x: 320, startPoint y: 322, endPoint x: 451, endPoint y: 332, distance: 130.6
click at [451, 332] on input "[PERSON_NAME] [PERSON_NAME]" at bounding box center [415, 320] width 362 height 42
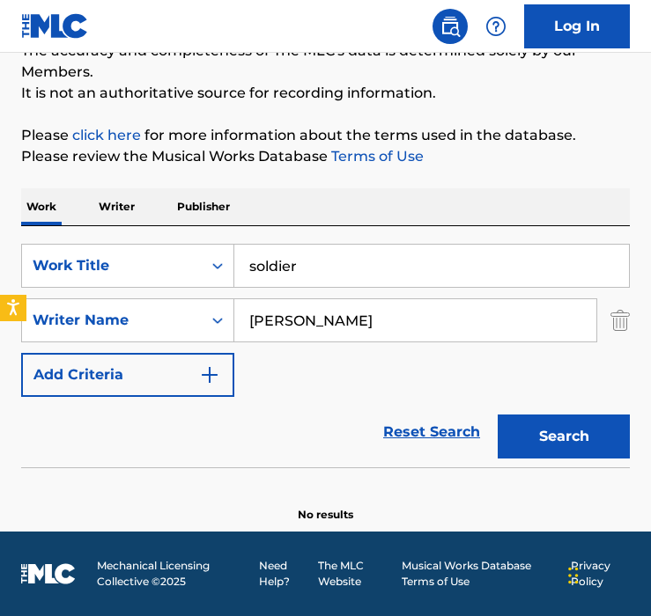
click at [497, 415] on button "Search" at bounding box center [563, 437] width 132 height 44
drag, startPoint x: 379, startPoint y: 322, endPoint x: 133, endPoint y: 322, distance: 246.5
click at [133, 322] on div "SearchWithCriteria9123d79f-c118-4cd1-b7f3-d4fefd2ccc90 Writer Name [PERSON_NAME]" at bounding box center [325, 320] width 608 height 44
paste input "vid Spiegel"
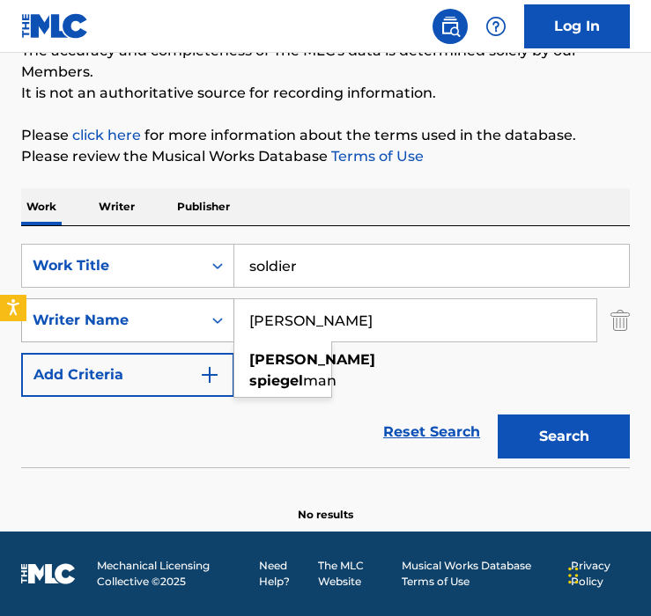
click at [497, 415] on button "Search" at bounding box center [563, 437] width 132 height 44
paste input "[PERSON_NAME] Trenet"
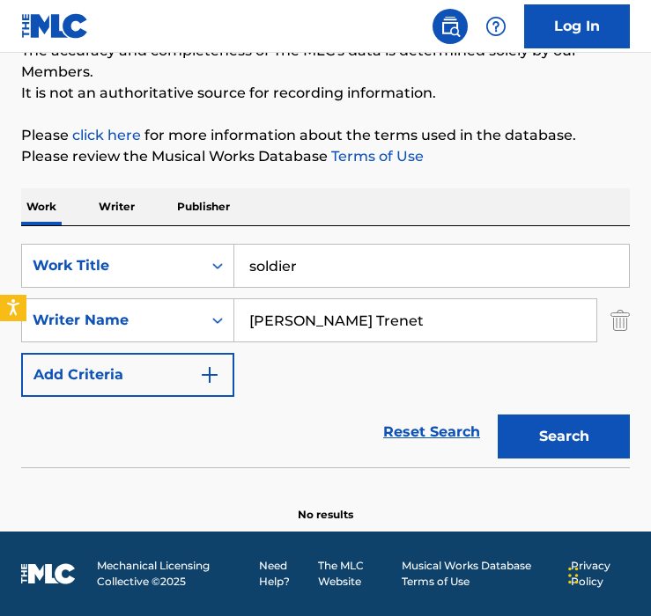
click at [413, 312] on input "[PERSON_NAME] Trenet" at bounding box center [415, 320] width 362 height 42
paste input "Search Form"
type input "[PERSON_NAME] Trenet"
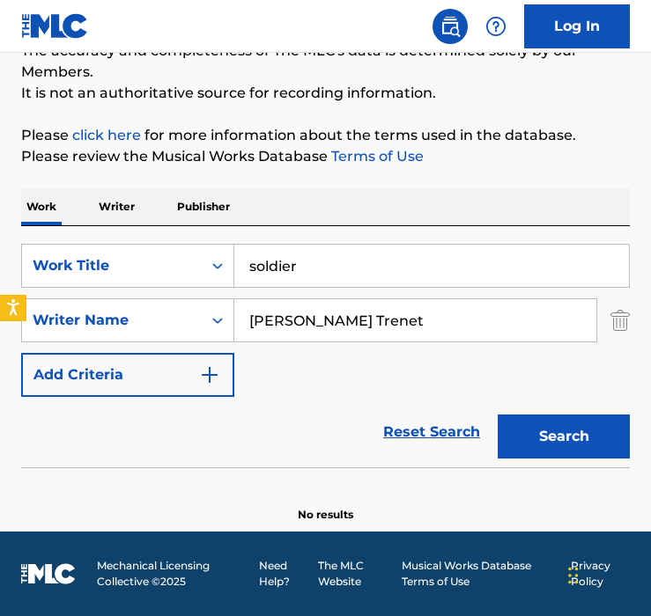
drag, startPoint x: 349, startPoint y: 268, endPoint x: 25, endPoint y: 226, distance: 327.4
click at [25, 226] on div "SearchWithCriteriaa5d10b9b-26b4-44af-b810-c73a0993da3b Work Title soldier Searc…" at bounding box center [325, 346] width 608 height 241
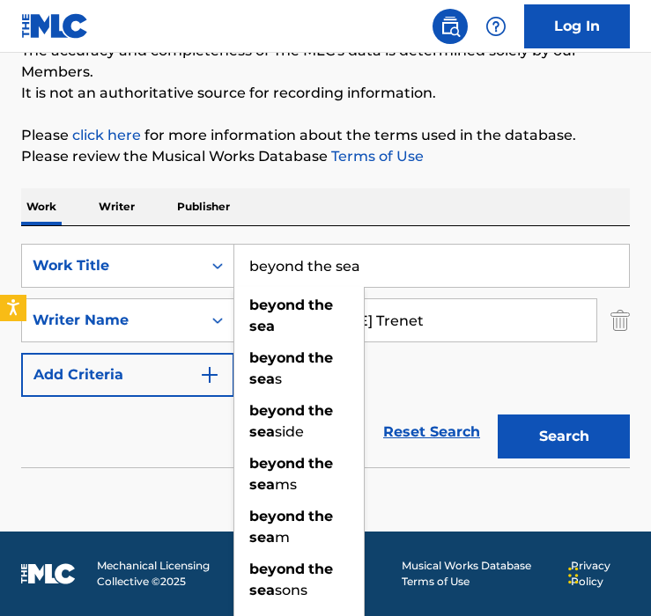
type input "beyond the sea"
click at [271, 172] on div "The MLC Public Work Search The accuracy and completeness of The MLC's data is d…" at bounding box center [325, 230] width 651 height 586
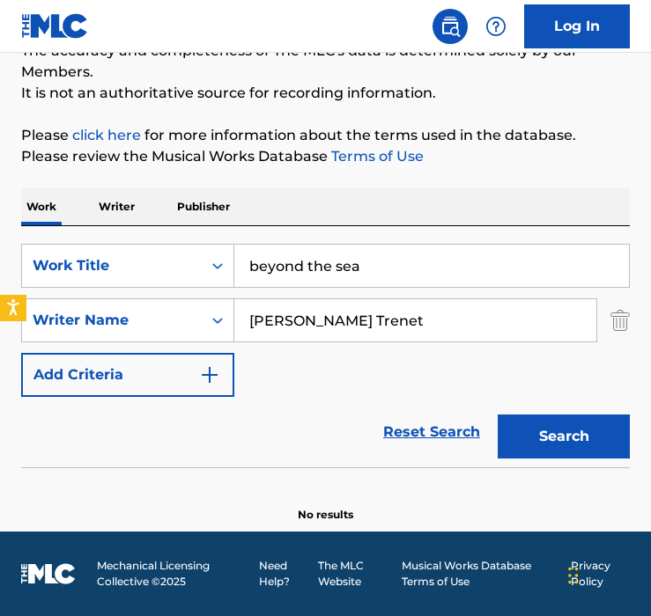
drag, startPoint x: 338, startPoint y: 320, endPoint x: 573, endPoint y: 320, distance: 235.0
click at [573, 320] on input "[PERSON_NAME] Trenet" at bounding box center [415, 320] width 362 height 42
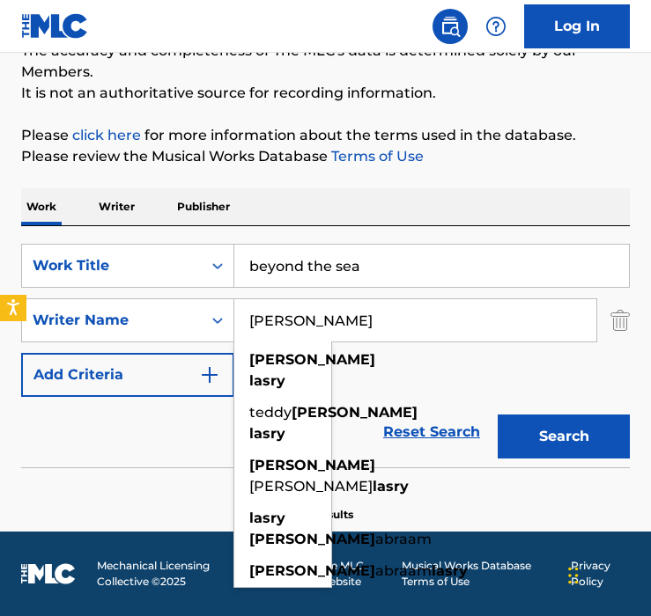
type input "[PERSON_NAME]"
click at [497, 415] on button "Search" at bounding box center [563, 437] width 132 height 44
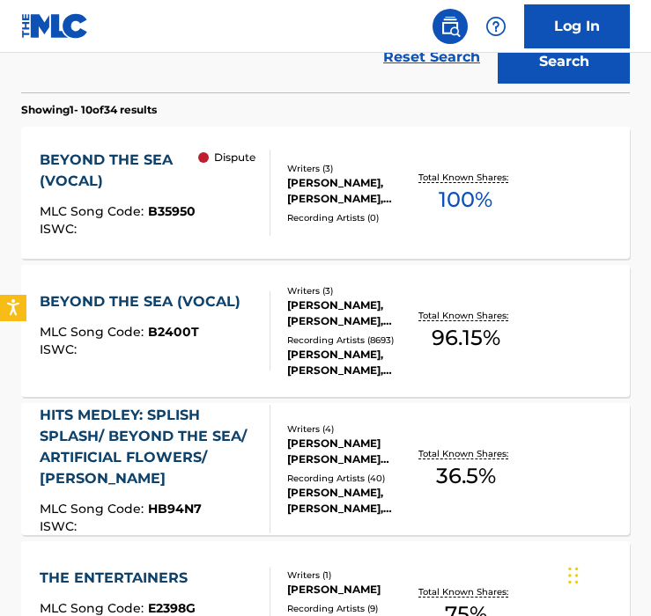
scroll to position [543, 0]
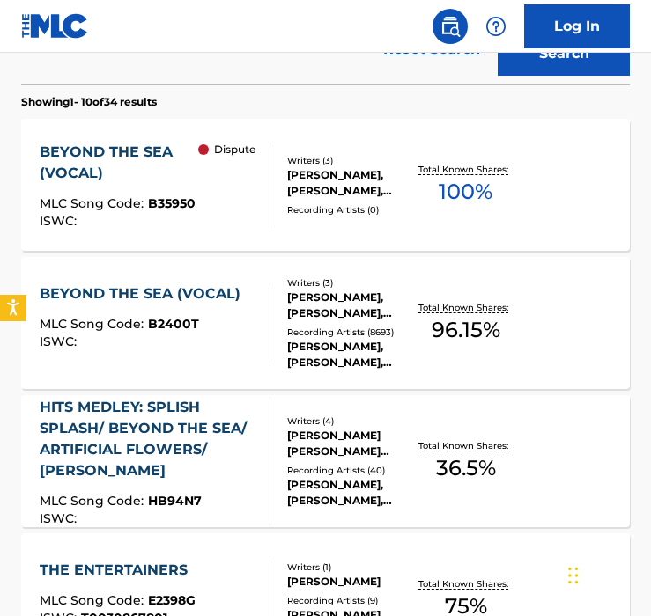
click at [262, 165] on div "Dispute" at bounding box center [233, 185] width 71 height 86
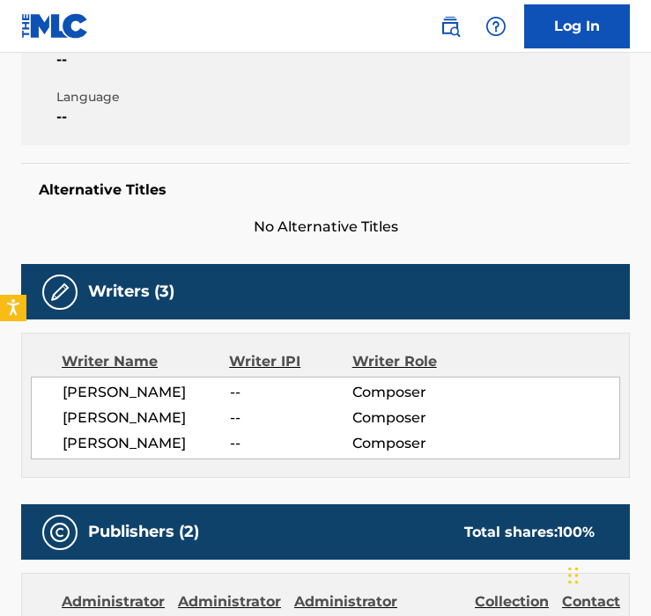
scroll to position [415, 0]
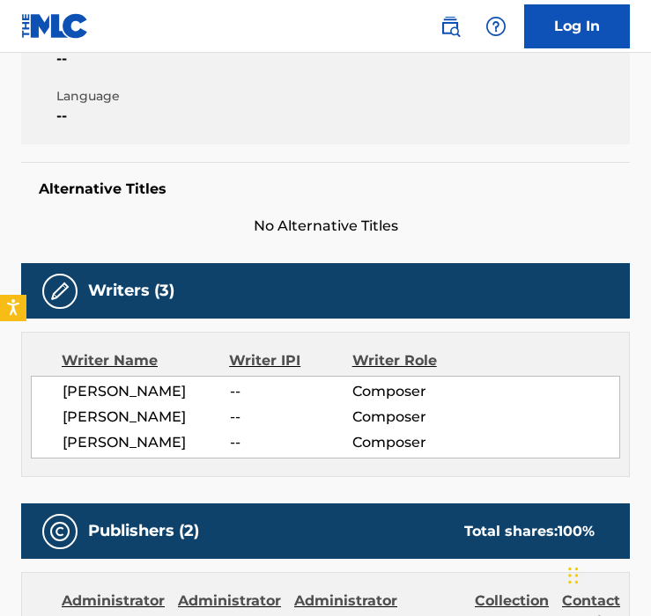
click at [270, 364] on div "Writer IPI" at bounding box center [290, 360] width 122 height 21
click at [192, 419] on span "[PERSON_NAME]" at bounding box center [146, 417] width 167 height 21
